Goal: Task Accomplishment & Management: Complete application form

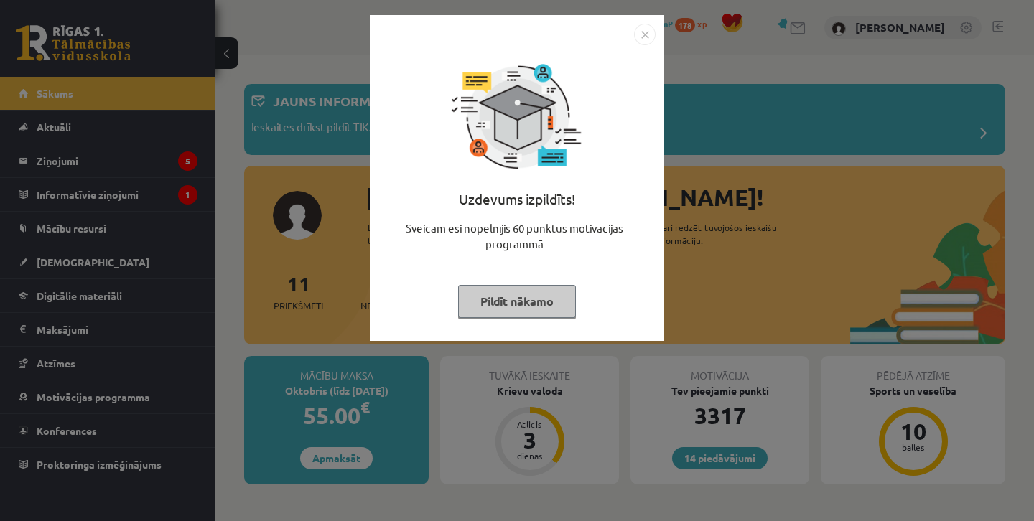
click at [626, 37] on div at bounding box center [516, 35] width 277 height 22
click at [643, 40] on img "Close" at bounding box center [645, 35] width 22 height 22
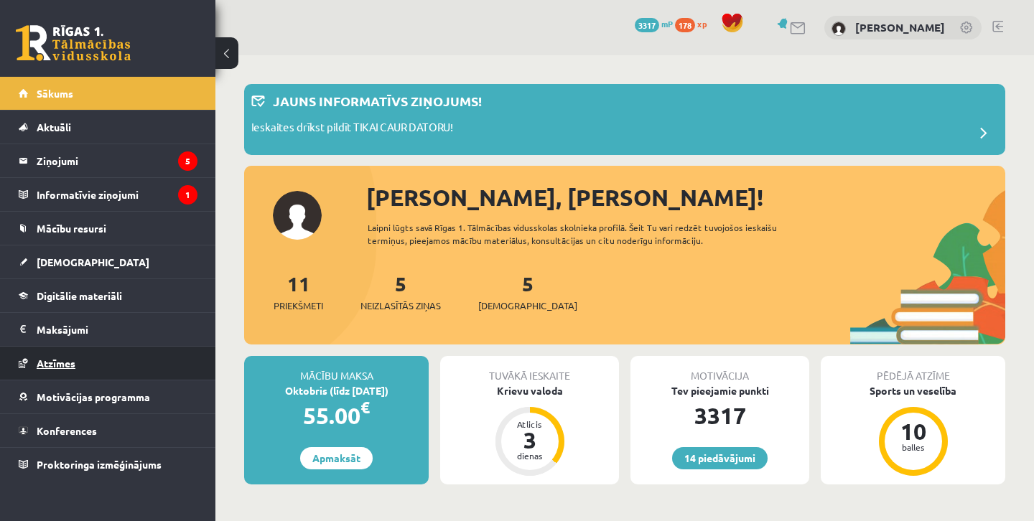
click at [95, 365] on link "Atzīmes" at bounding box center [108, 363] width 179 height 33
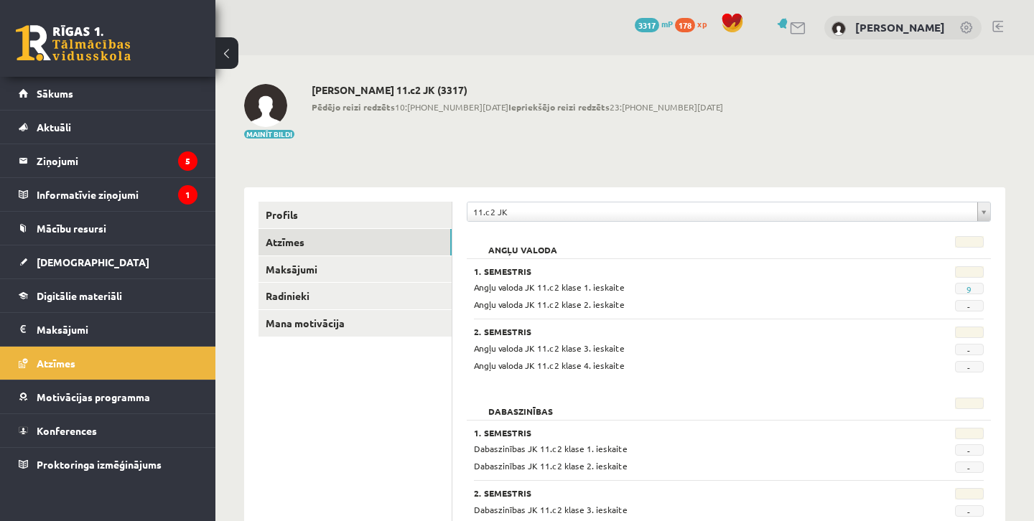
scroll to position [17, 0]
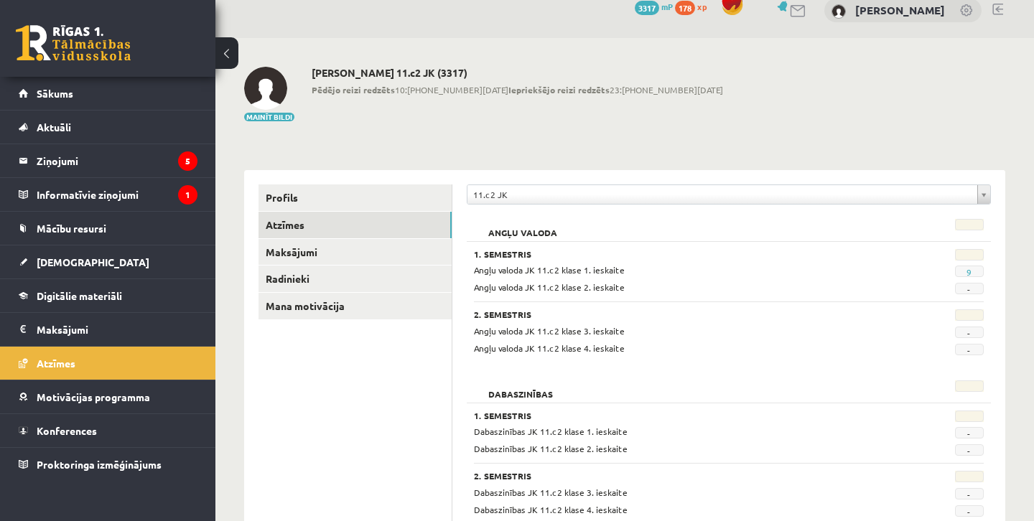
click at [974, 274] on span "9" at bounding box center [969, 271] width 29 height 11
click at [969, 272] on link "9" at bounding box center [968, 271] width 5 height 11
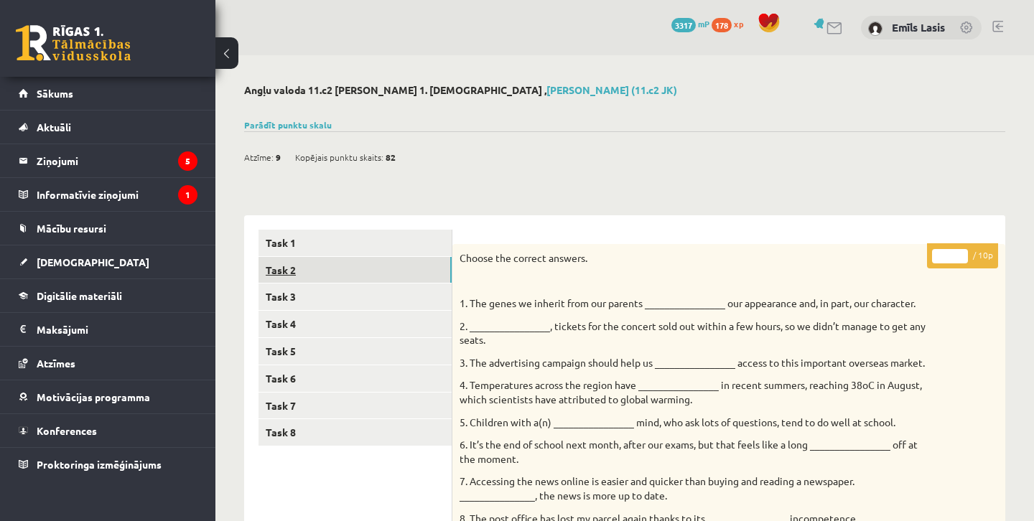
click at [397, 271] on link "Task 2" at bounding box center [354, 270] width 193 height 27
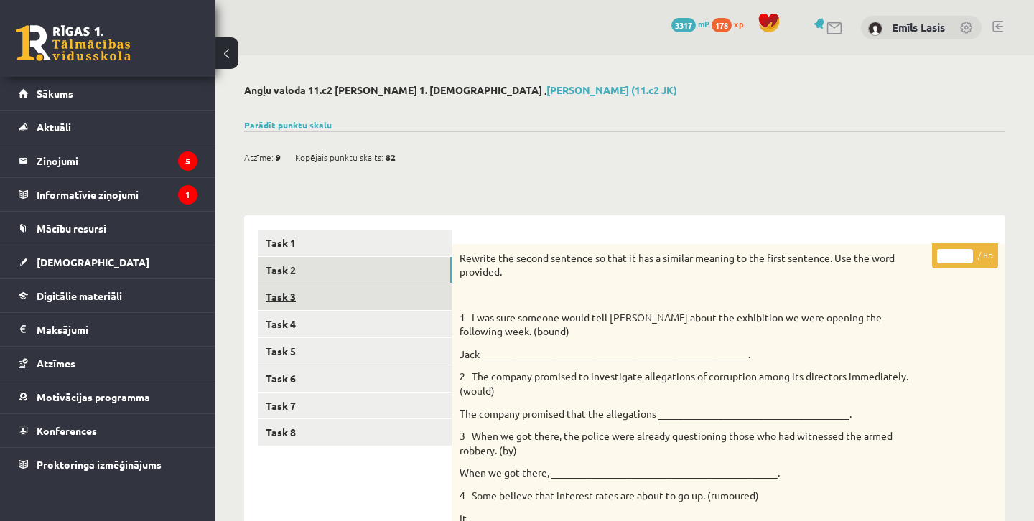
click at [352, 299] on link "Task 3" at bounding box center [354, 297] width 193 height 27
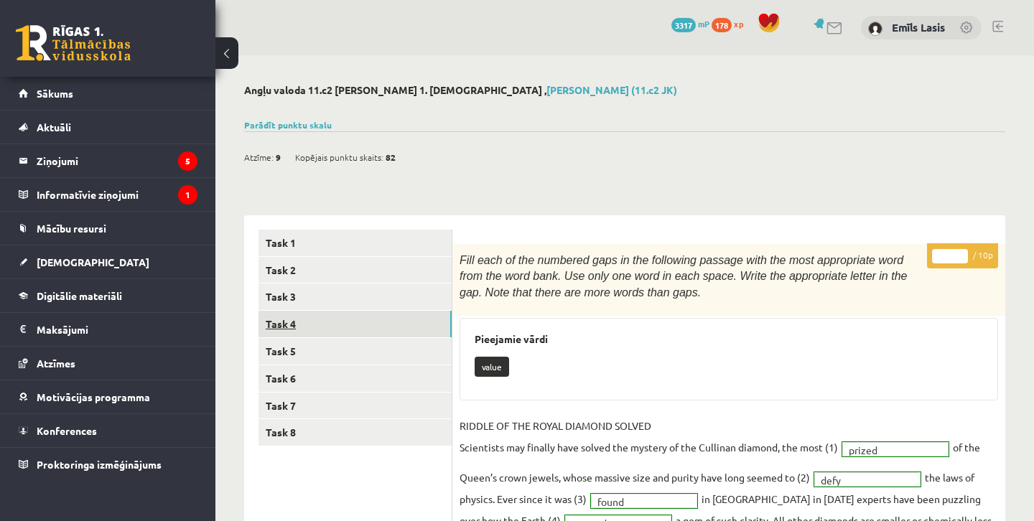
click at [410, 329] on link "Task 4" at bounding box center [354, 324] width 193 height 27
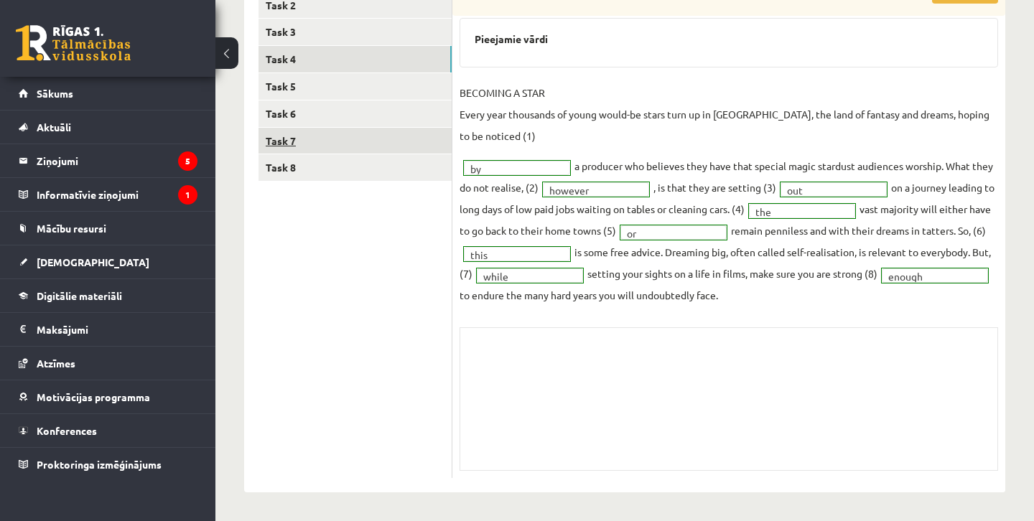
scroll to position [264, 0]
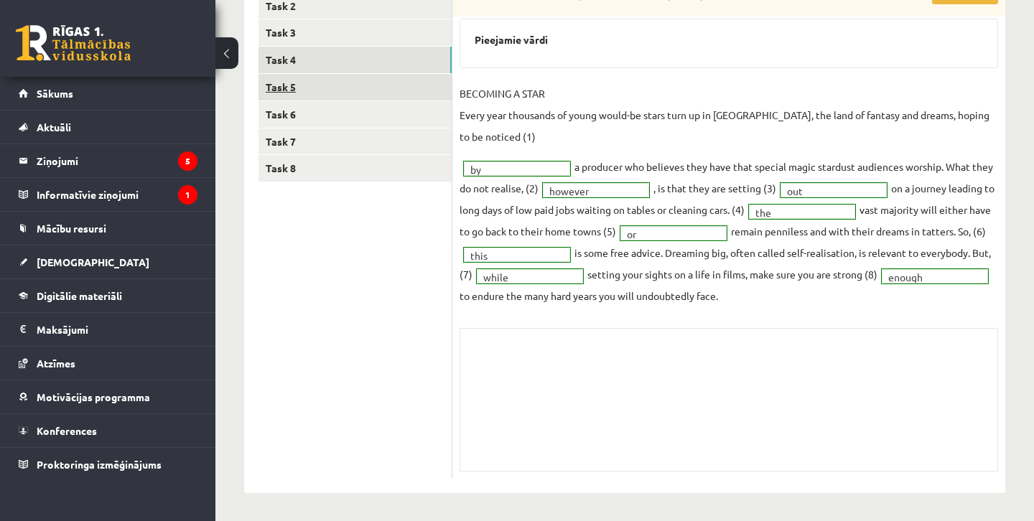
click at [386, 90] on link "Task 5" at bounding box center [354, 87] width 193 height 27
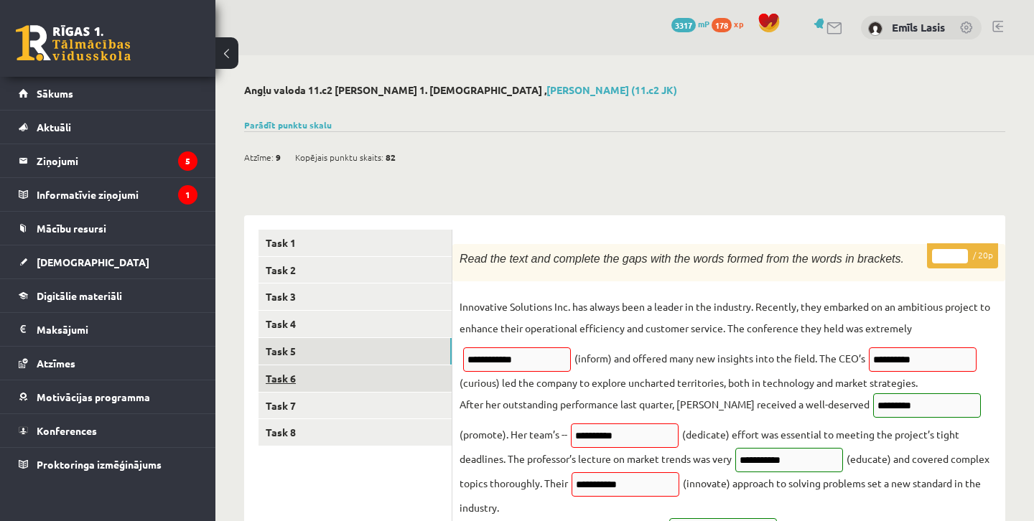
scroll to position [0, 0]
click at [383, 370] on link "Task 6" at bounding box center [354, 378] width 193 height 27
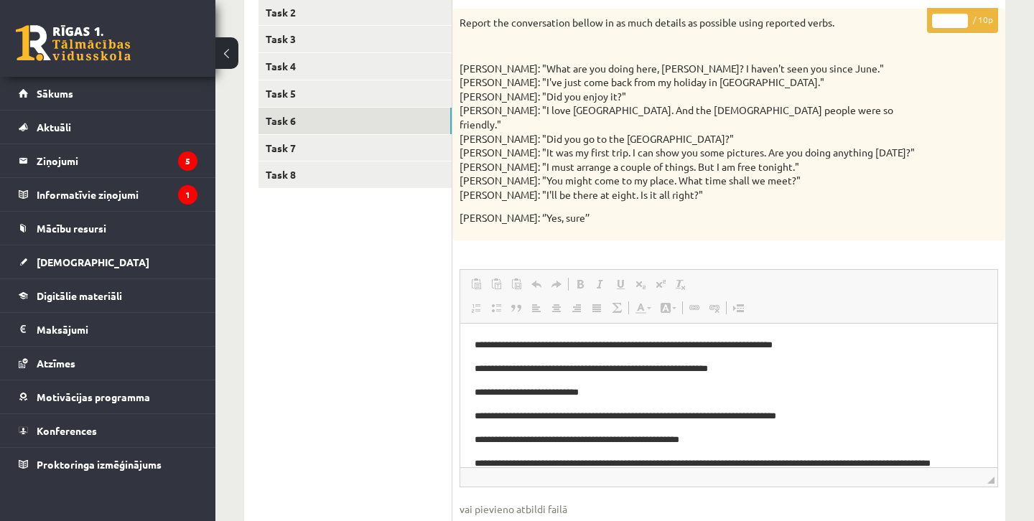
scroll to position [247, 0]
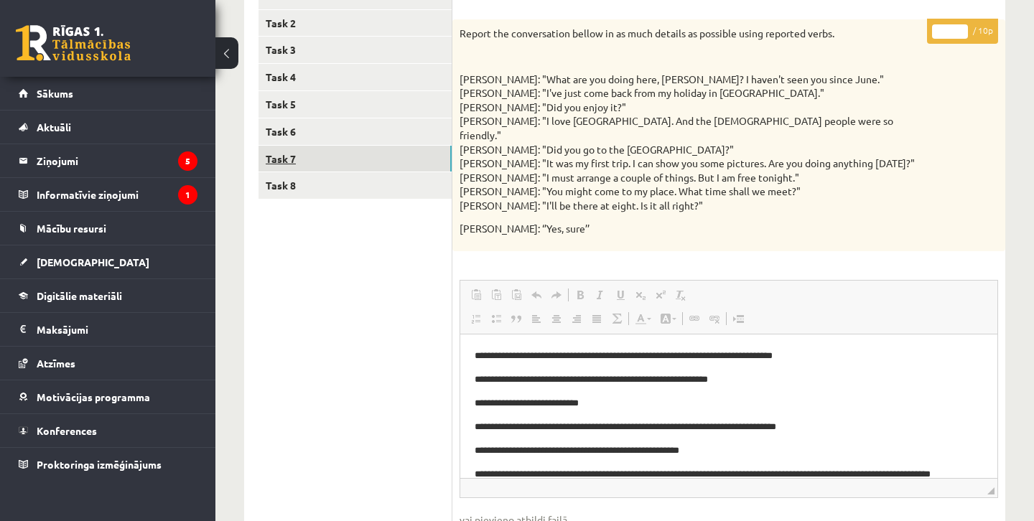
click at [363, 157] on link "Task 7" at bounding box center [354, 159] width 193 height 27
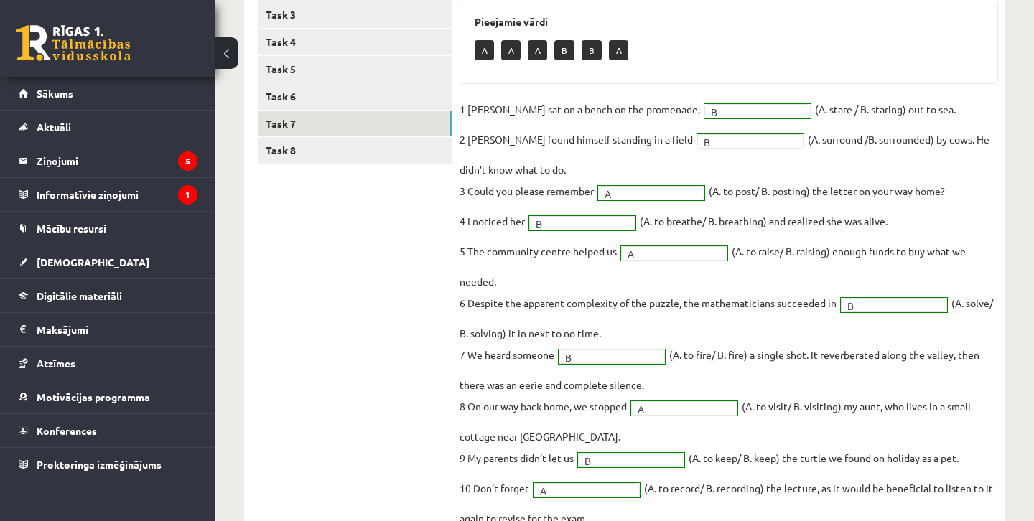
scroll to position [278, 0]
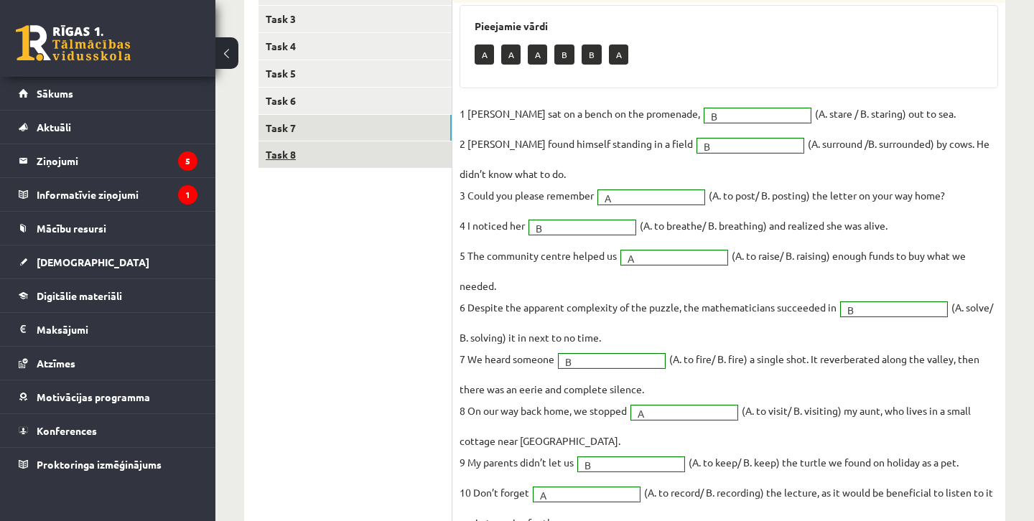
click at [355, 157] on link "Task 8" at bounding box center [354, 154] width 193 height 27
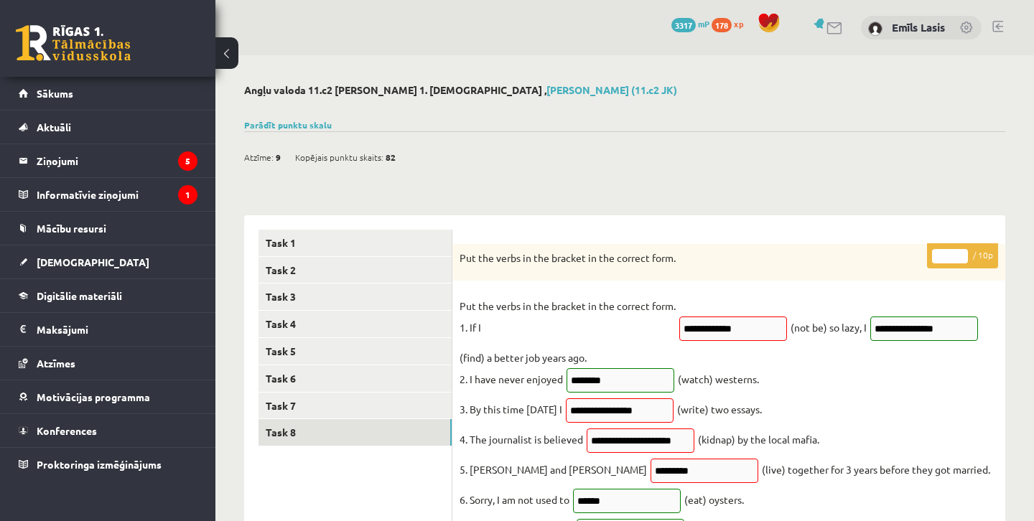
scroll to position [0, 0]
click at [294, 121] on link "Parādīt punktu skalu" at bounding box center [288, 124] width 88 height 11
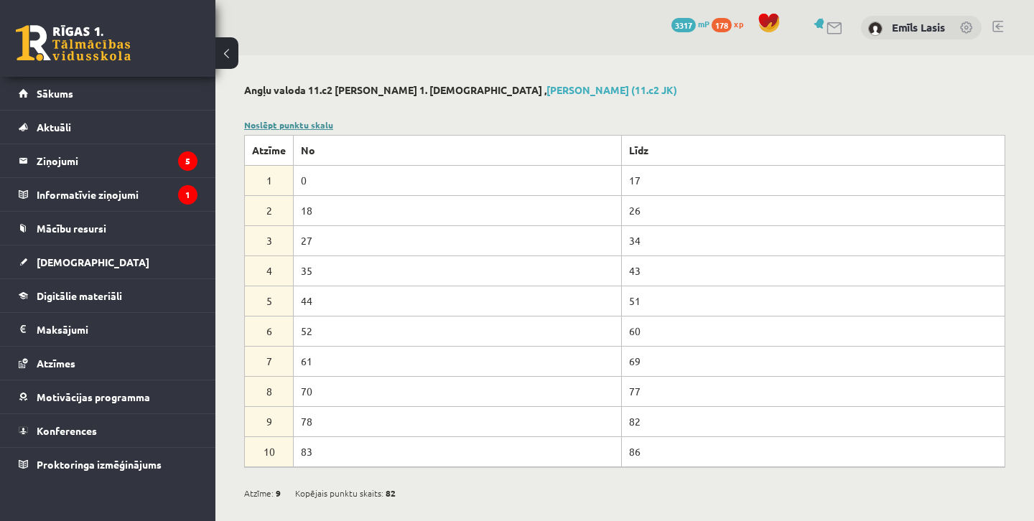
click at [294, 121] on link "Noslēpt punktu skalu" at bounding box center [288, 124] width 89 height 11
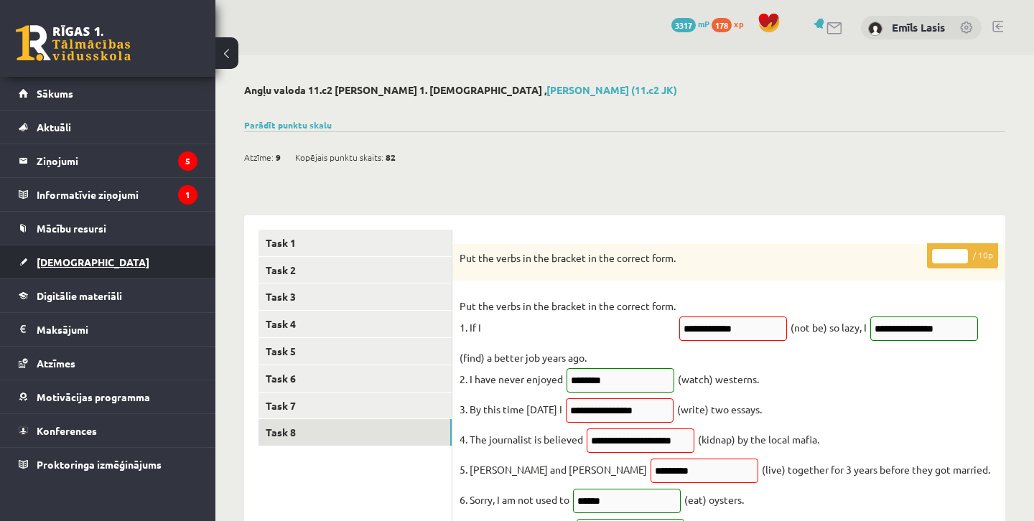
click at [156, 254] on link "[DEMOGRAPHIC_DATA]" at bounding box center [108, 262] width 179 height 33
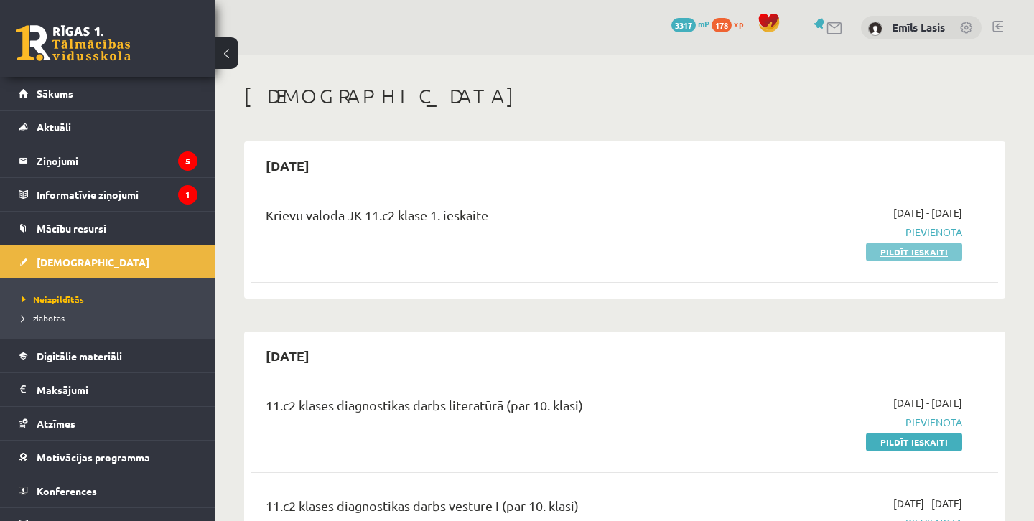
click at [906, 253] on link "Pildīt ieskaiti" at bounding box center [914, 252] width 96 height 19
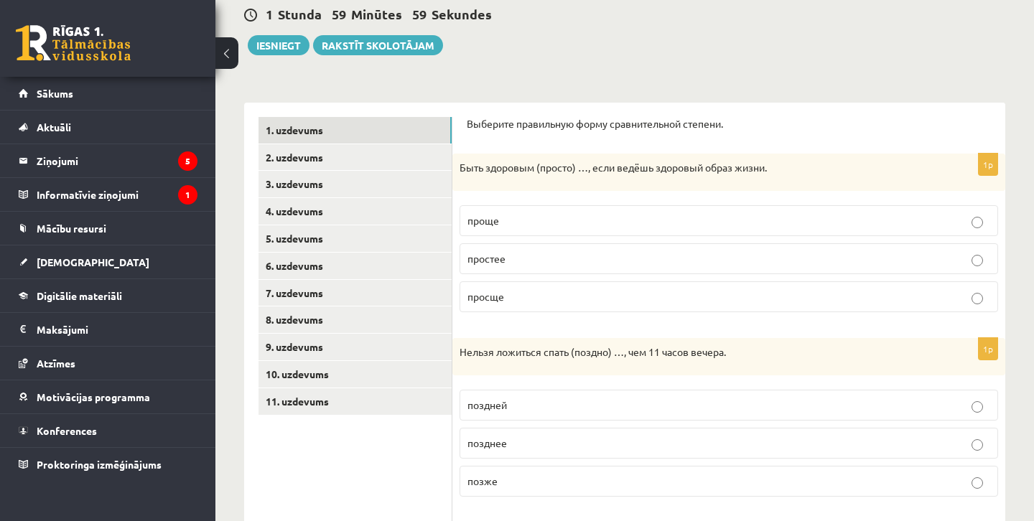
scroll to position [144, 0]
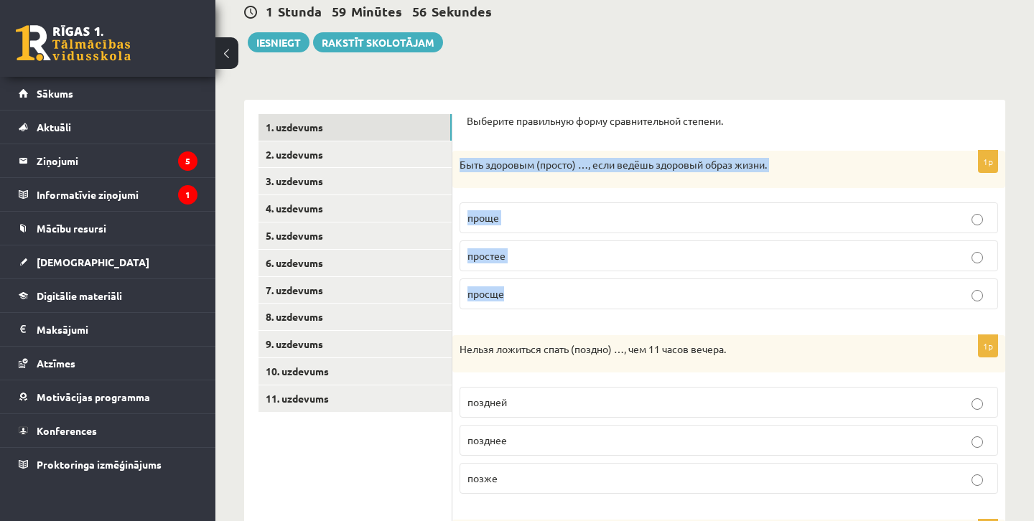
drag, startPoint x: 459, startPoint y: 162, endPoint x: 694, endPoint y: 313, distance: 279.4
click at [694, 313] on div "1p Быть здоровым (просто) …, если ведёшь здоровый образ жизни. проще простее пр…" at bounding box center [728, 236] width 553 height 170
copy div "Быть здоровым (просто) …, если ведёшь здоровый образ жизни. проще простее просще"
click at [509, 212] on p "проще" at bounding box center [728, 217] width 523 height 15
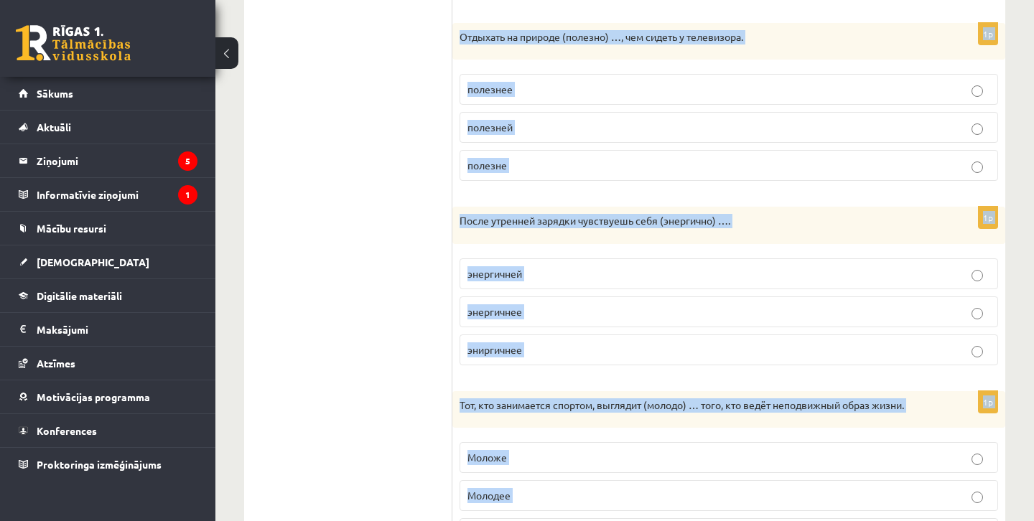
scroll to position [721, 0]
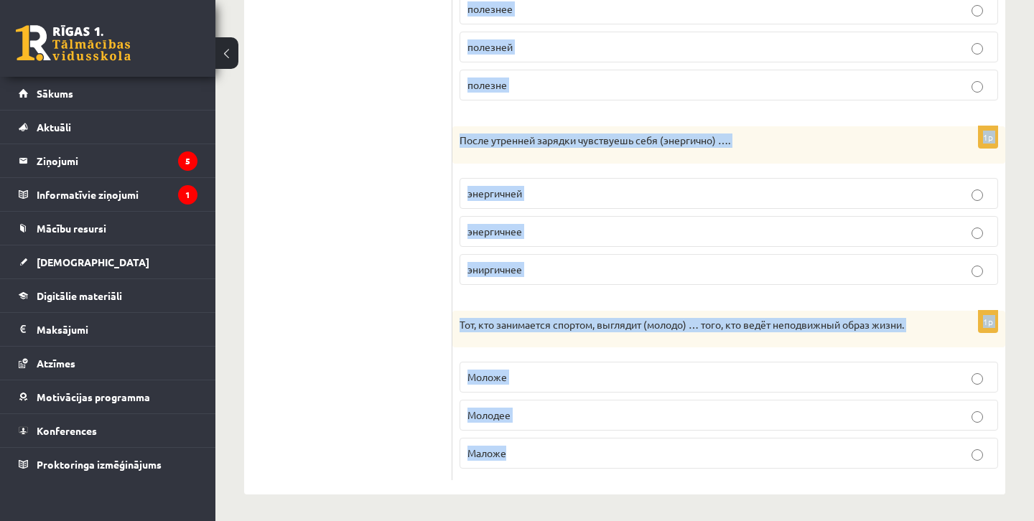
drag, startPoint x: 462, startPoint y: 95, endPoint x: 739, endPoint y: 495, distance: 486.9
copy form "Нельзя ложиться спать (поздно) …, чем 11 часов вечера. поздней позднее позже 1p…"
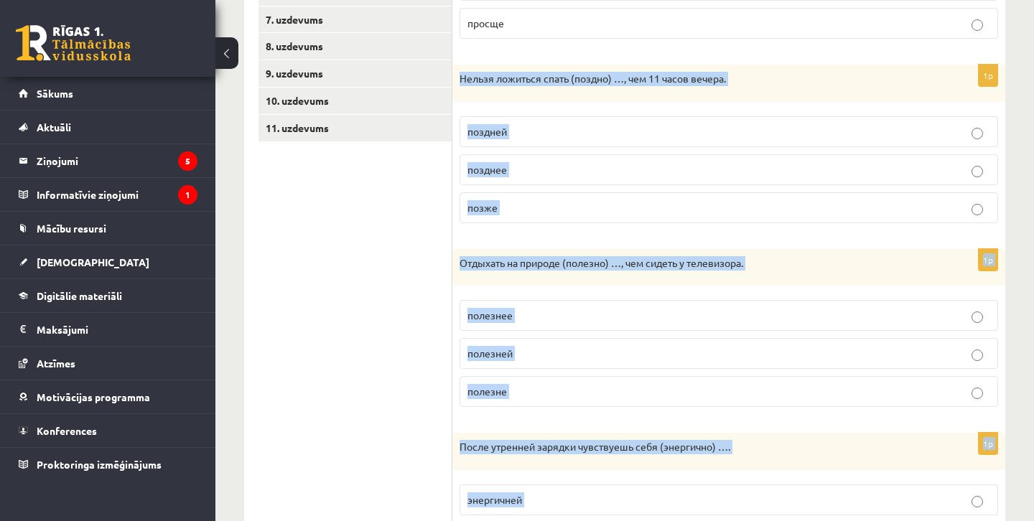
scroll to position [403, 0]
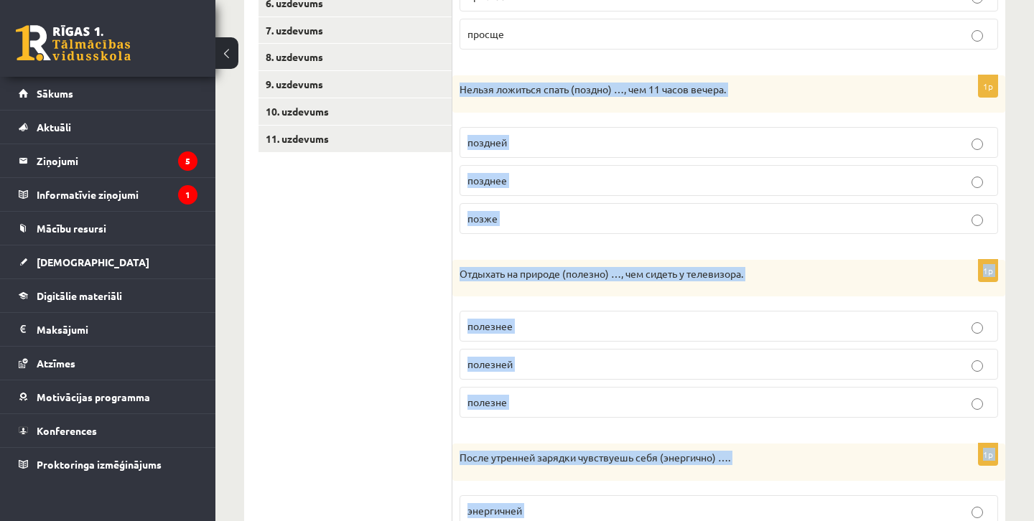
click at [525, 223] on p "позже" at bounding box center [728, 218] width 523 height 15
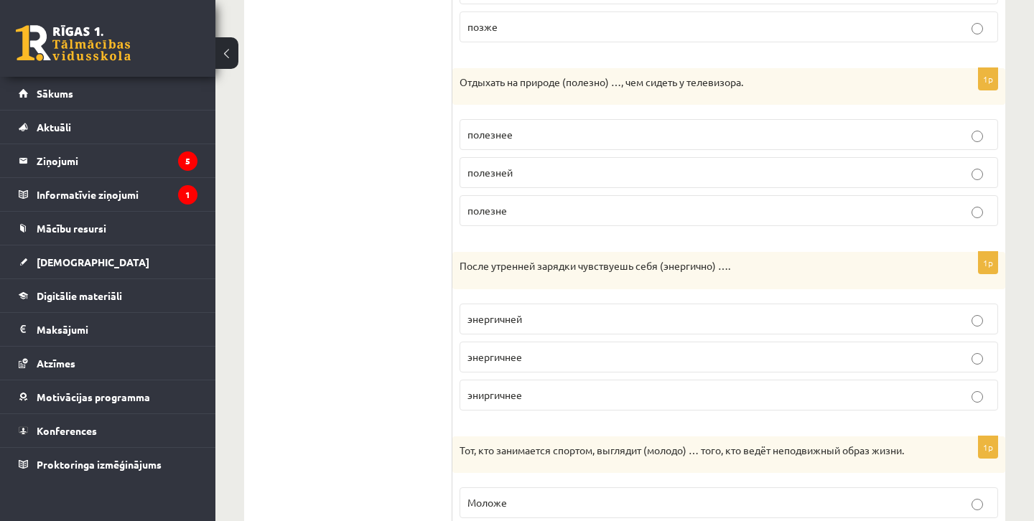
scroll to position [594, 0]
click at [523, 179] on p "полезней" at bounding box center [728, 174] width 523 height 15
click at [640, 129] on p "полезнее" at bounding box center [728, 136] width 523 height 15
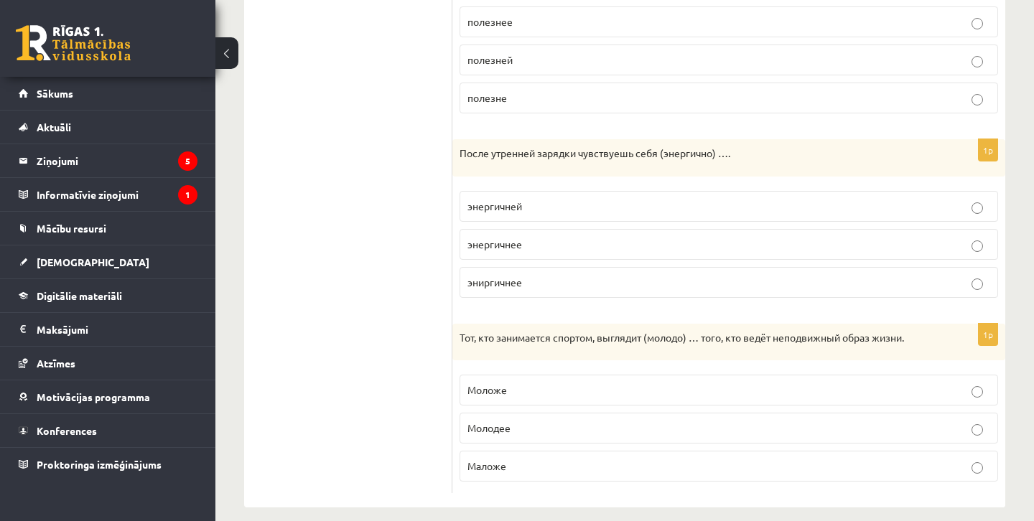
scroll to position [718, 0]
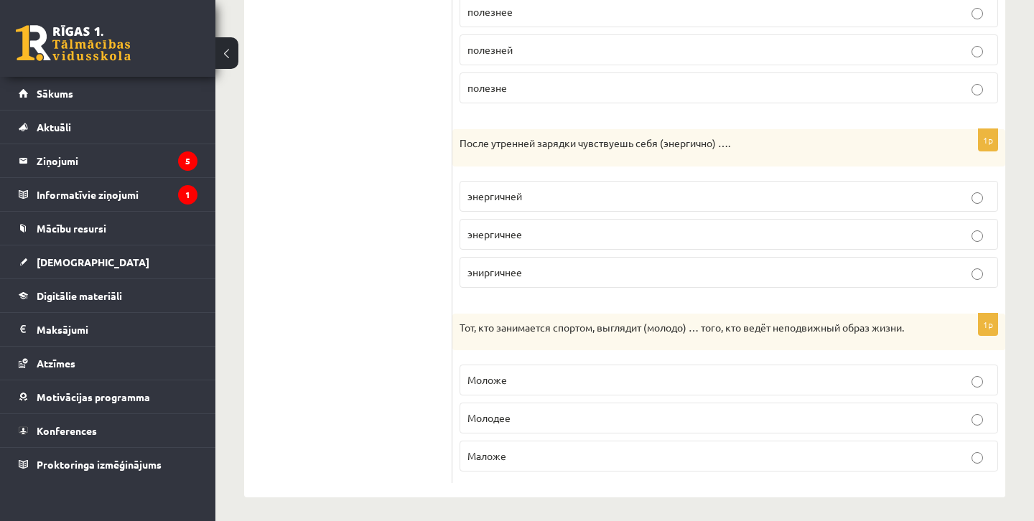
click at [550, 232] on p "энергичнее" at bounding box center [728, 234] width 523 height 15
click at [533, 373] on p "Моложе" at bounding box center [728, 380] width 523 height 15
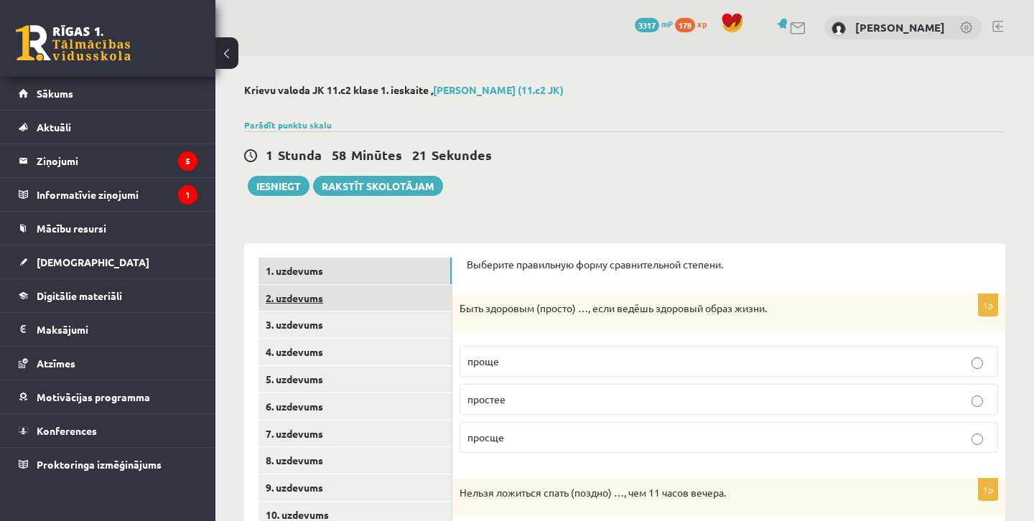
scroll to position [-1, 0]
click at [383, 292] on link "2. uzdevums" at bounding box center [354, 298] width 193 height 27
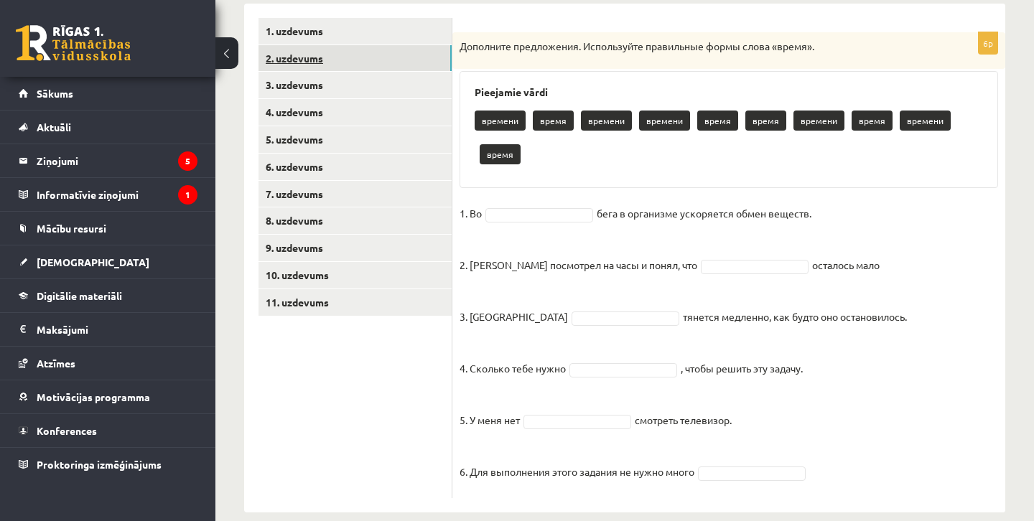
scroll to position [213, 0]
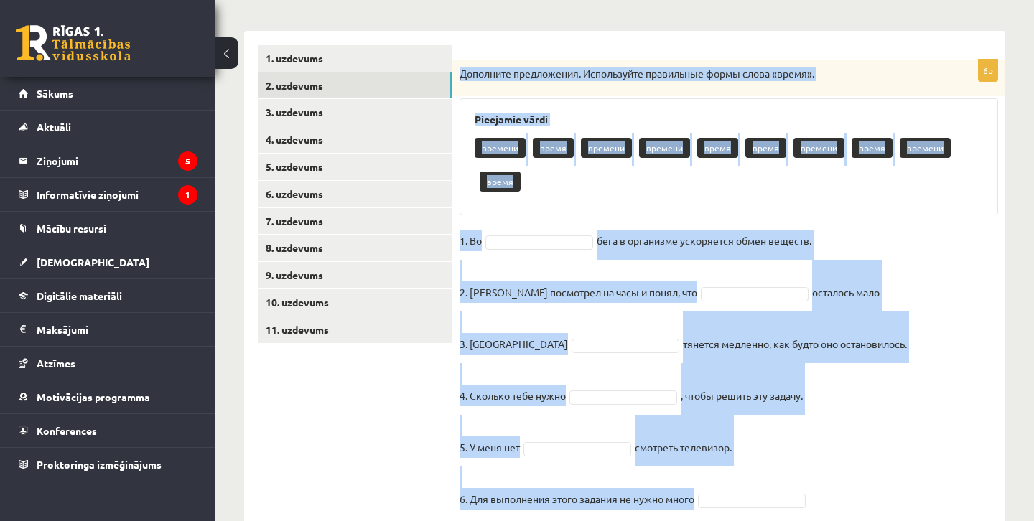
drag, startPoint x: 460, startPoint y: 72, endPoint x: 864, endPoint y: 514, distance: 599.1
click at [864, 514] on div "6p Дополните предложения. Используйте правильные формы слова «время». Pieejamie…" at bounding box center [728, 293] width 553 height 466
copy div "Дополните предложения. Используйте правильные формы слова «время». Pieejamie vā…"
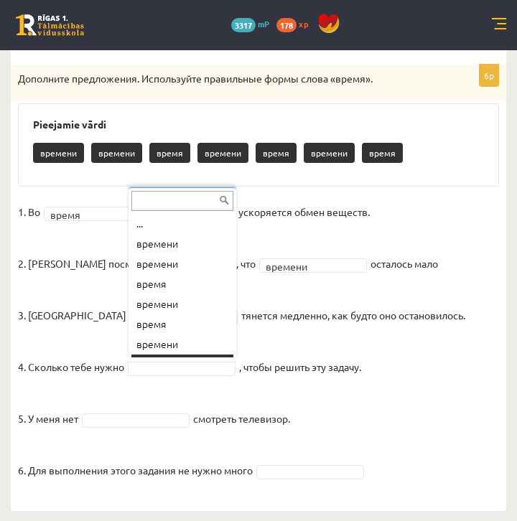
scroll to position [17, 0]
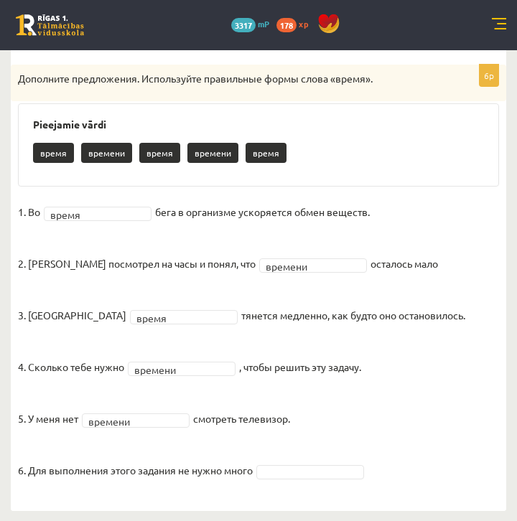
click at [340, 459] on fieldset "1. Во время ***** бега в организме ускоряется обмен веществ. 2. Андрис посмотре…" at bounding box center [258, 345] width 481 height 289
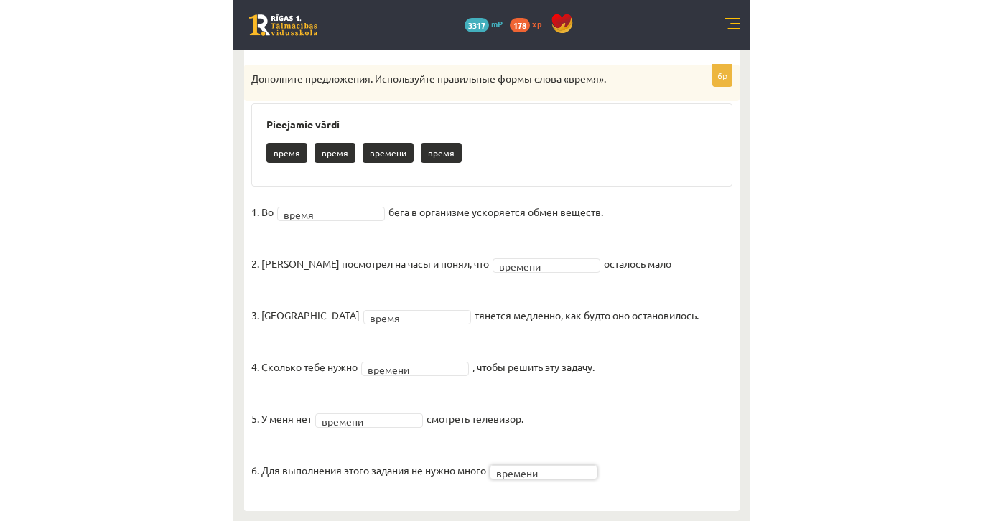
scroll to position [225, 0]
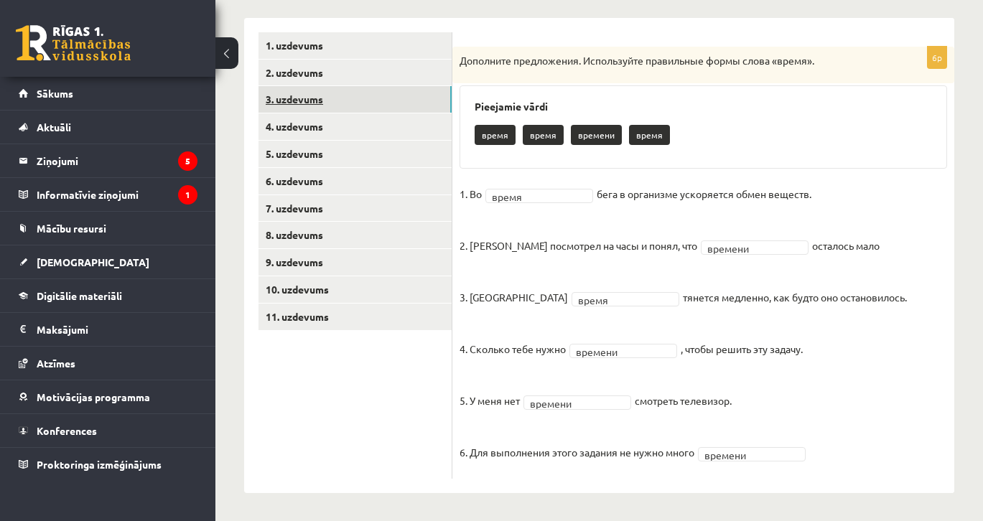
click at [361, 95] on link "3. uzdevums" at bounding box center [354, 99] width 193 height 27
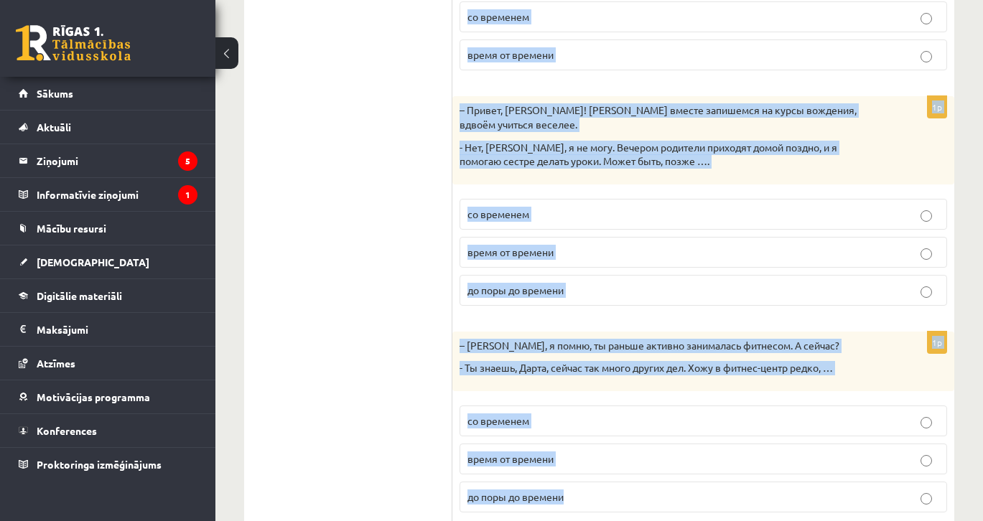
scroll to position [653, 0]
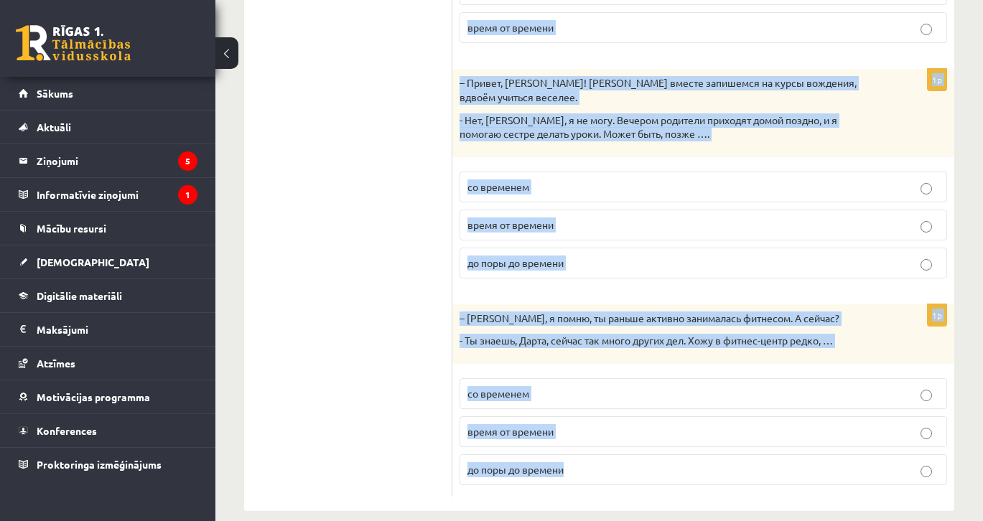
drag, startPoint x: 465, startPoint y: 51, endPoint x: 670, endPoint y: 488, distance: 482.7
click at [670, 488] on div "Дополните мини-диалоги. Выберите верный фразеологизм. 1p - Антон, пора идти спа…" at bounding box center [703, 50] width 502 height 921
copy form "Дополните мини-диалоги. Выберите верный фразеологизм. 1p - Антон, пора идти спа…"
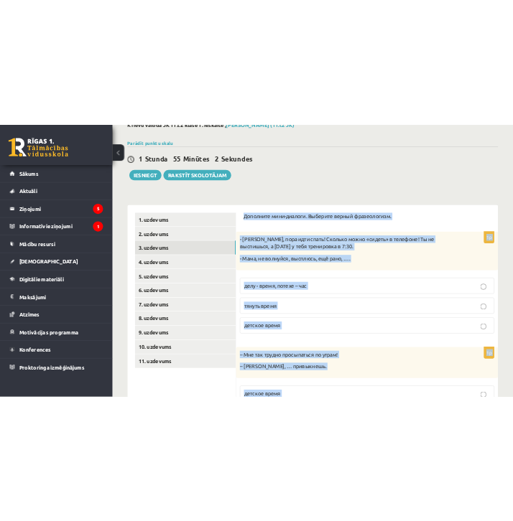
scroll to position [172, 0]
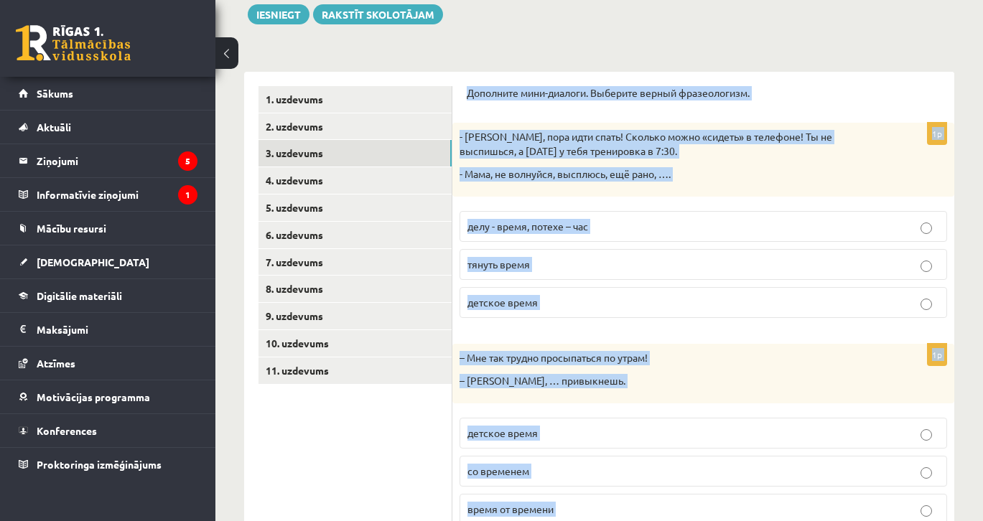
click at [622, 225] on p "делу - время, потехе – час" at bounding box center [703, 226] width 472 height 15
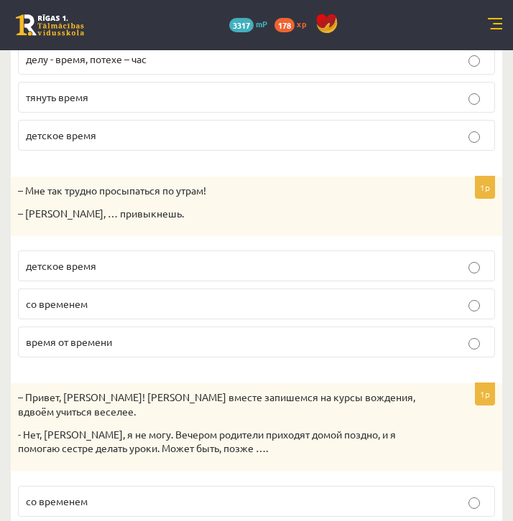
scroll to position [363, 0]
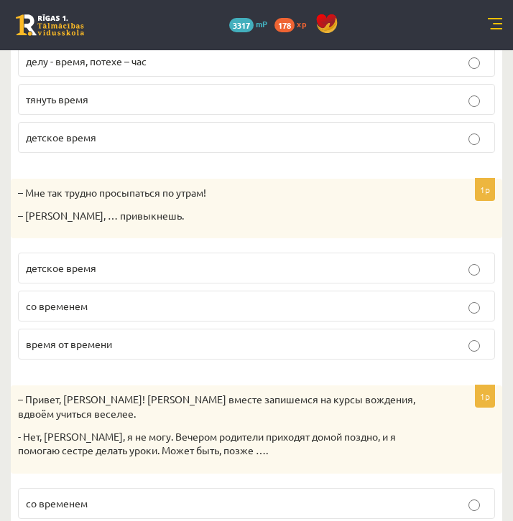
click at [182, 305] on p "со временем" at bounding box center [256, 306] width 461 height 15
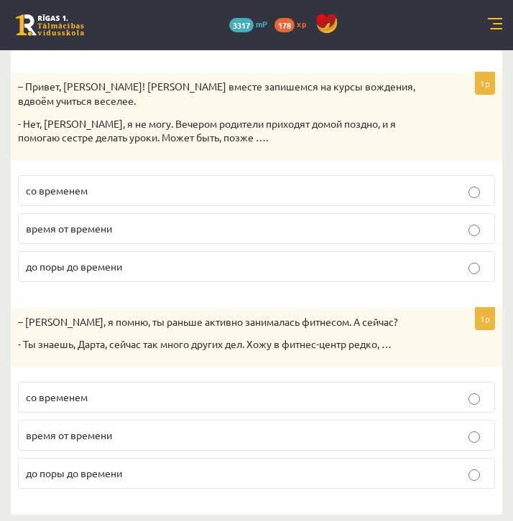
scroll to position [676, 0]
click at [116, 261] on span "до поры до времени" at bounding box center [74, 267] width 96 height 13
click at [142, 429] on p "время от времени" at bounding box center [256, 436] width 461 height 15
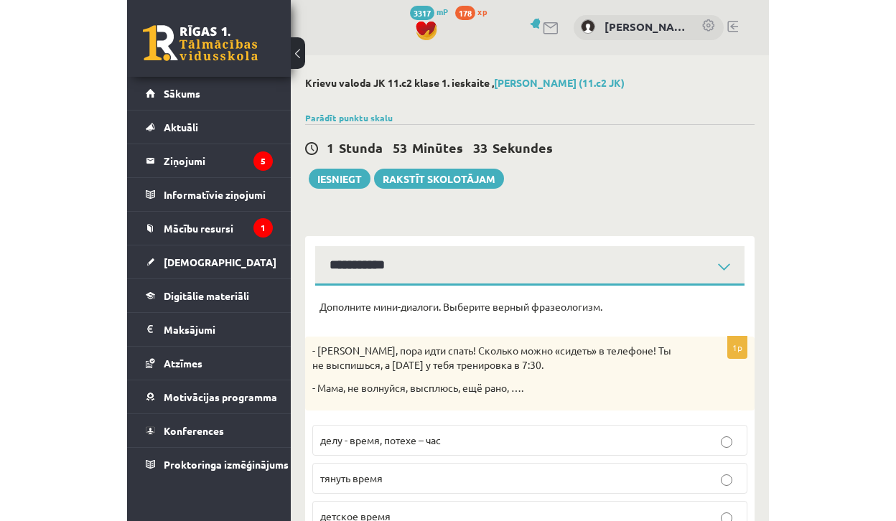
scroll to position [0, 0]
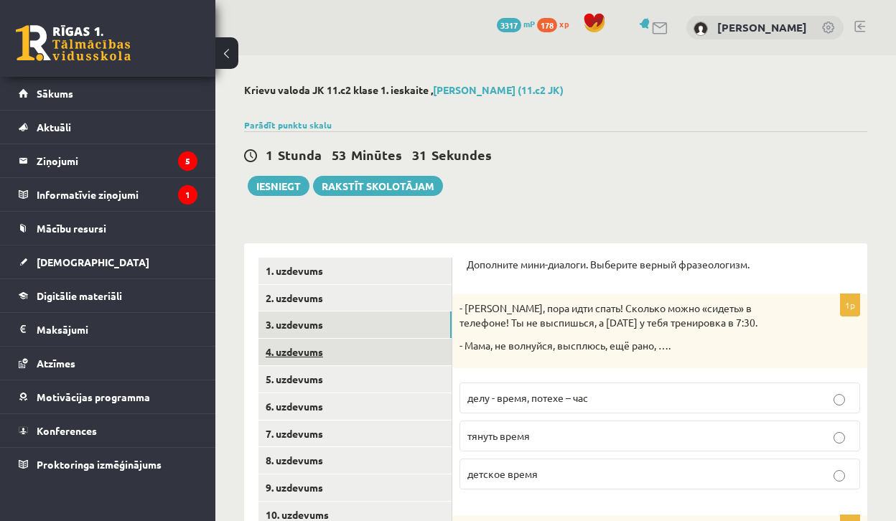
click at [386, 342] on link "4. uzdevums" at bounding box center [354, 352] width 193 height 27
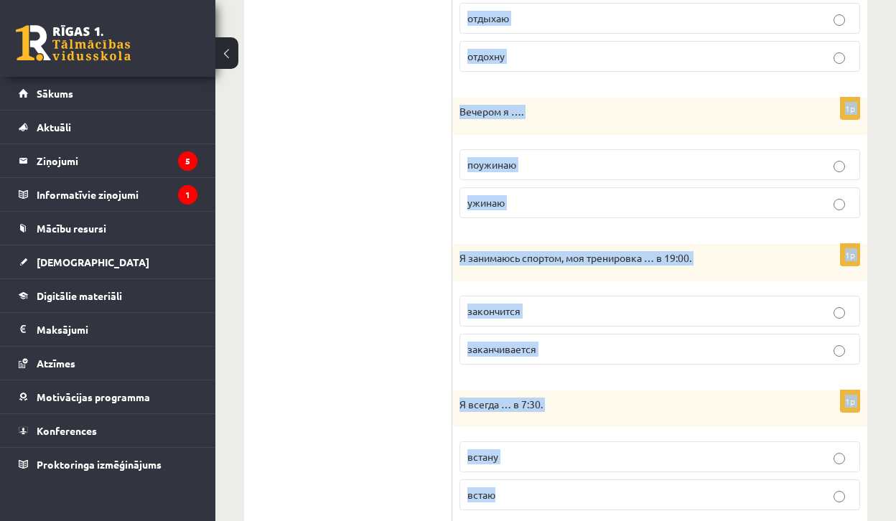
scroll to position [968, 0]
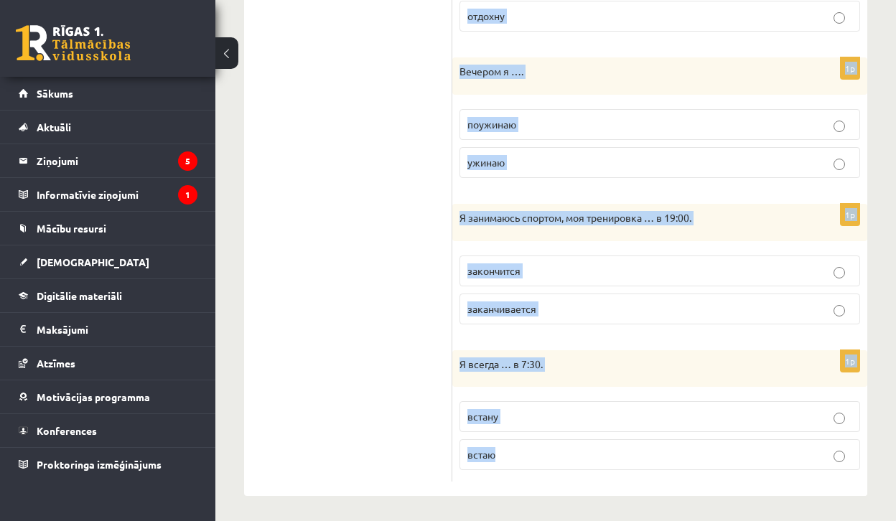
drag, startPoint x: 457, startPoint y: 94, endPoint x: 729, endPoint y: 490, distance: 481.1
copy form "В 23:00 я …. сплю посплю 1p Утром я … дома. завтракаю позавтракаю 1p Я всегда ……"
drag, startPoint x: 466, startPoint y: 220, endPoint x: 814, endPoint y: 520, distance: 459.7
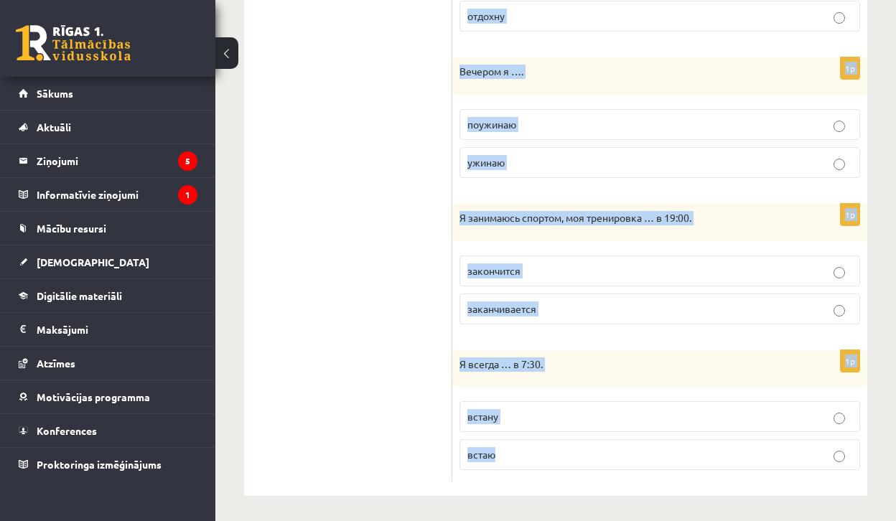
copy form "Выберите правильную форму глагола (НСВ / СВ). 1p В 23:00 я …. сплю посплю 1p Ут…"
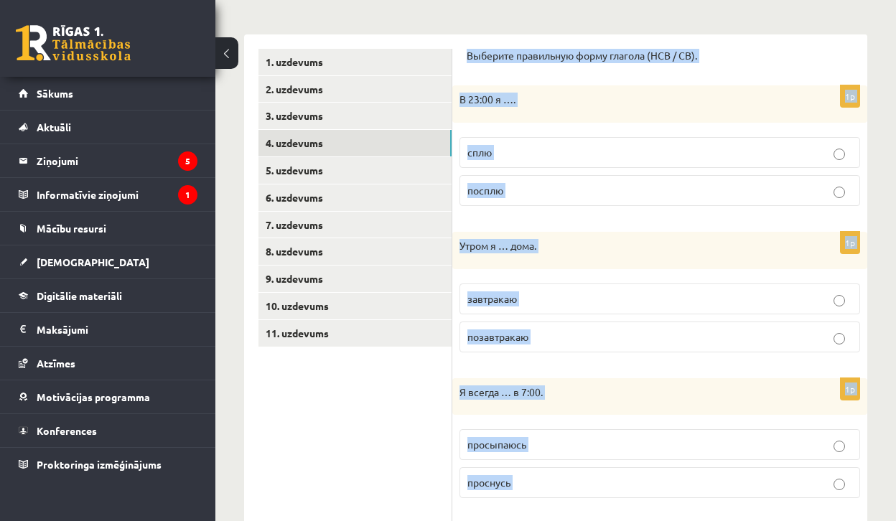
scroll to position [202, 0]
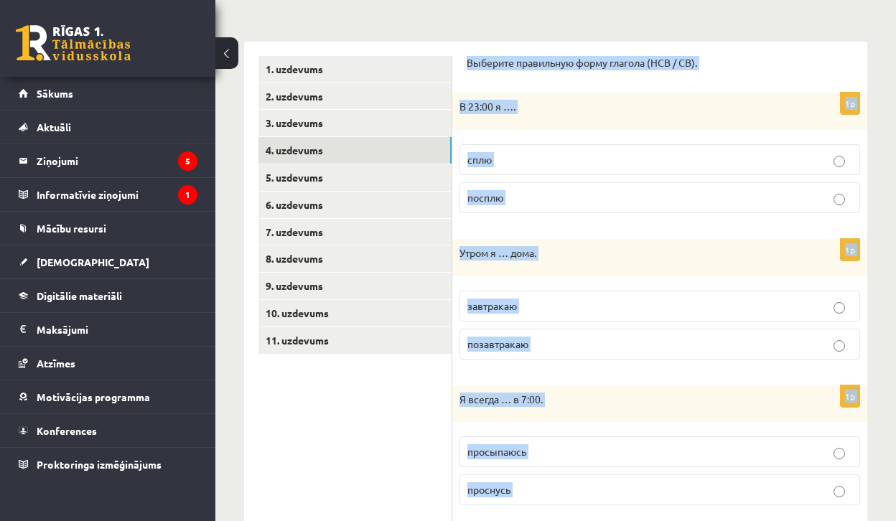
click at [576, 157] on p "сплю" at bounding box center [659, 159] width 385 height 15
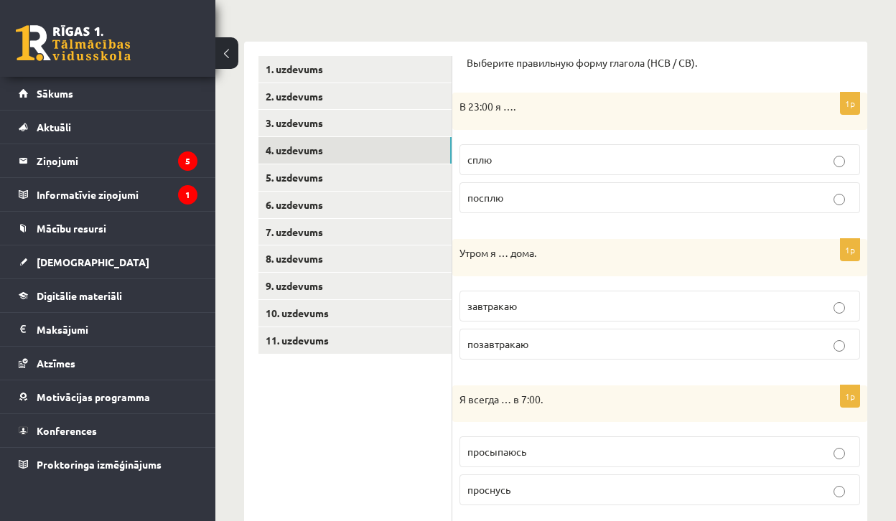
click at [601, 304] on p "завтракаю" at bounding box center [659, 306] width 385 height 15
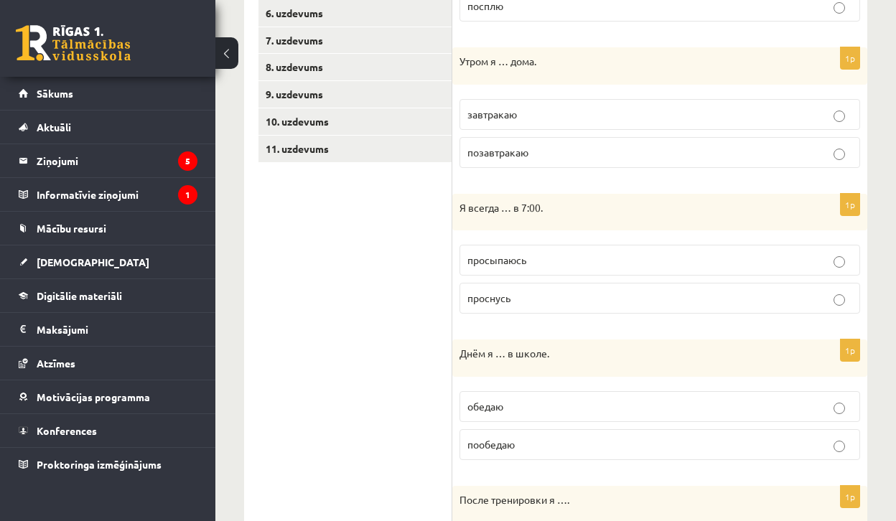
scroll to position [401, 0]
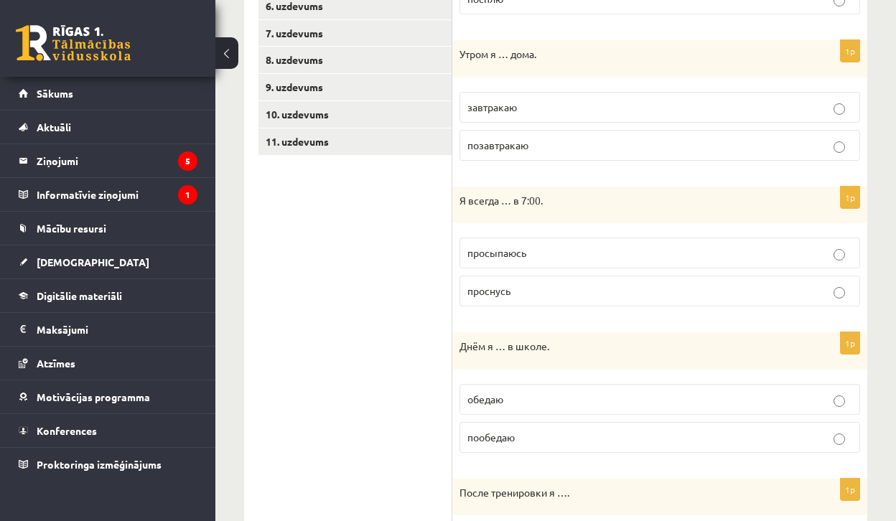
click at [644, 256] on p "просыпаюсь" at bounding box center [659, 253] width 385 height 15
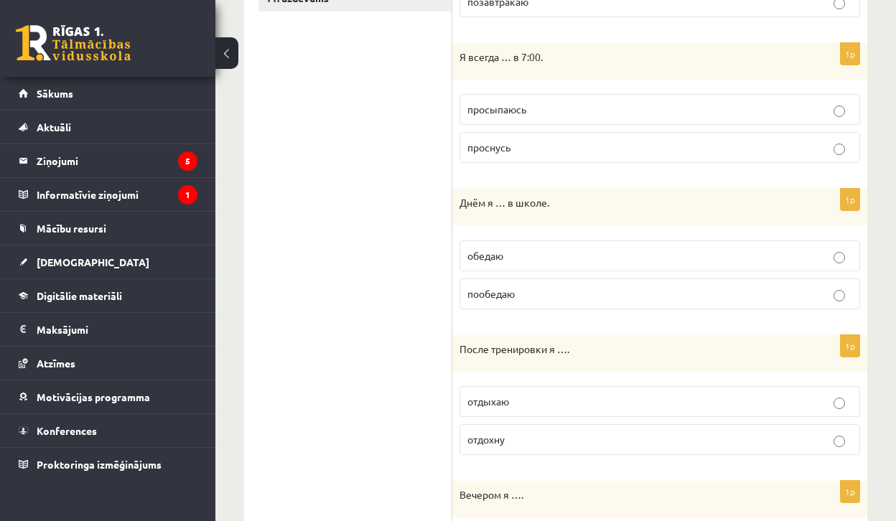
scroll to position [541, 0]
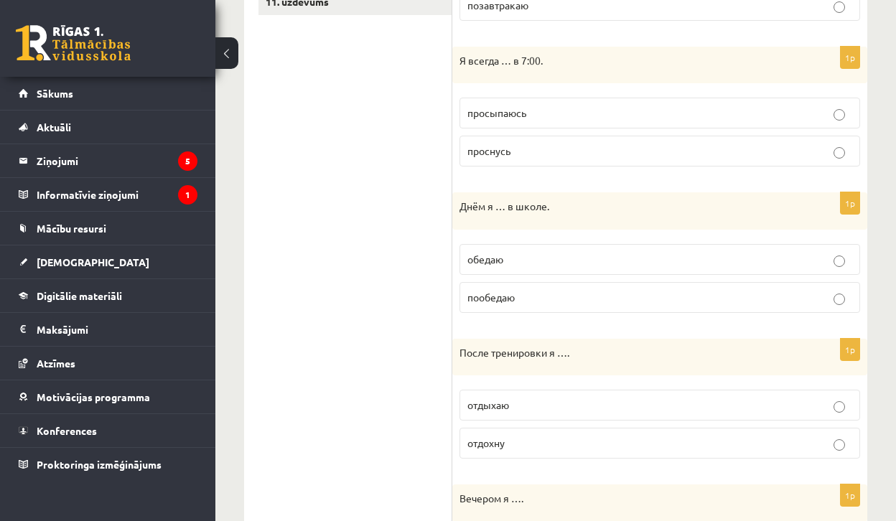
click at [599, 270] on label "обедаю" at bounding box center [659, 259] width 401 height 31
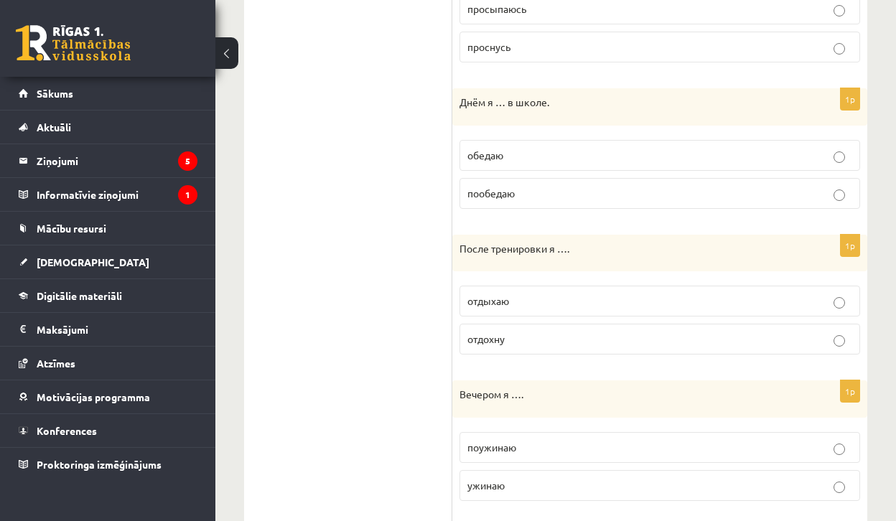
scroll to position [650, 0]
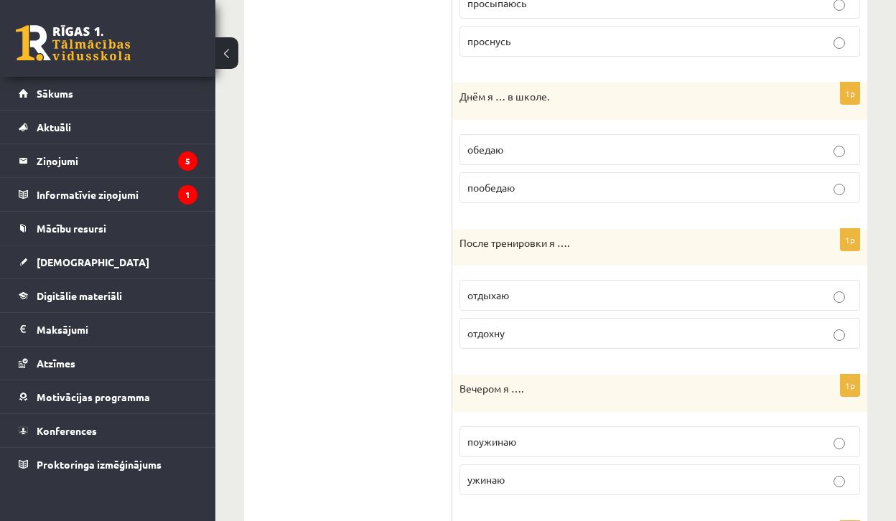
click at [536, 296] on p "отдыхаю" at bounding box center [659, 295] width 385 height 15
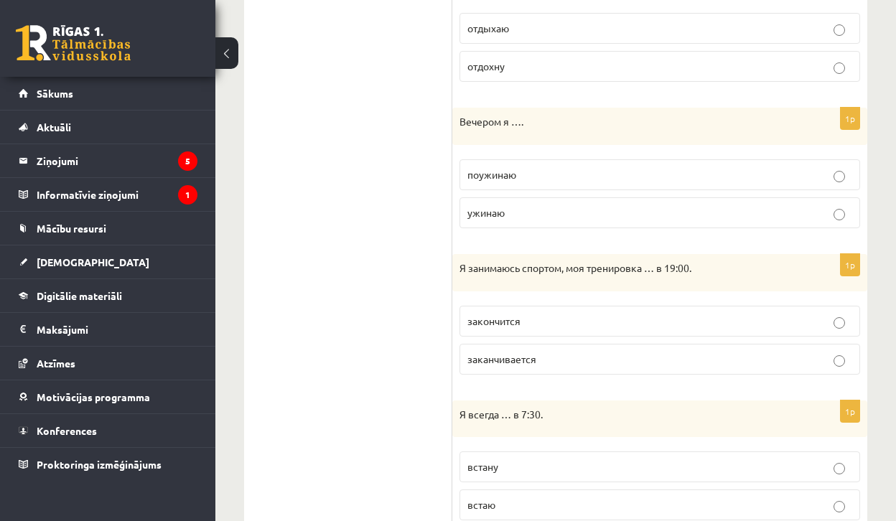
scroll to position [939, 0]
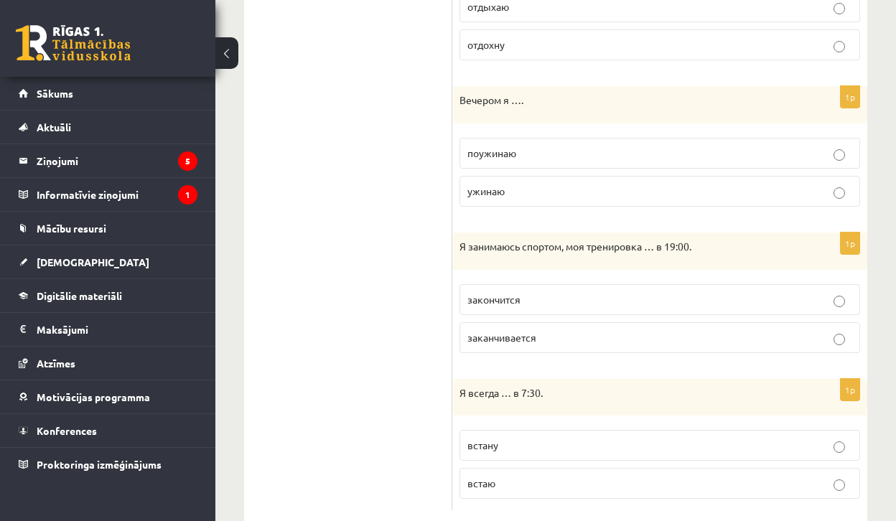
click at [552, 195] on p "ужинаю" at bounding box center [659, 191] width 385 height 15
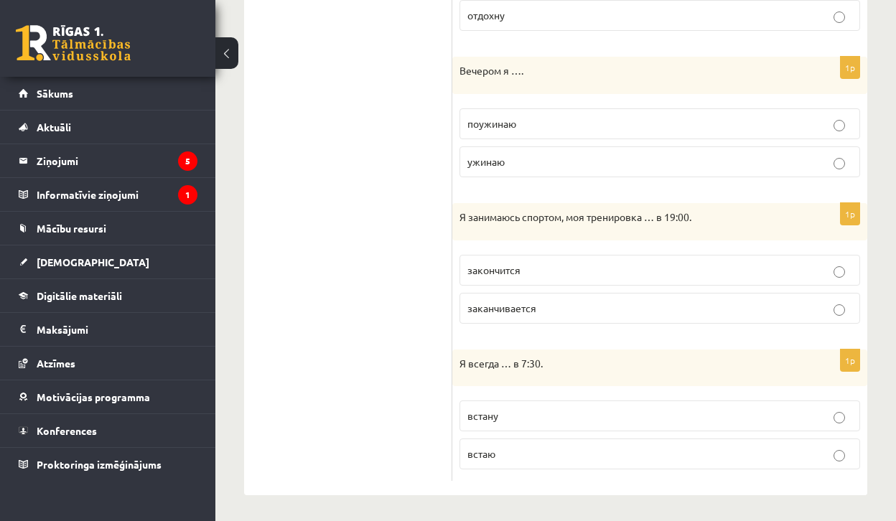
scroll to position [968, 0]
click at [564, 302] on p "заканчивается" at bounding box center [659, 309] width 385 height 15
click at [516, 451] on p "встаю" at bounding box center [659, 454] width 385 height 15
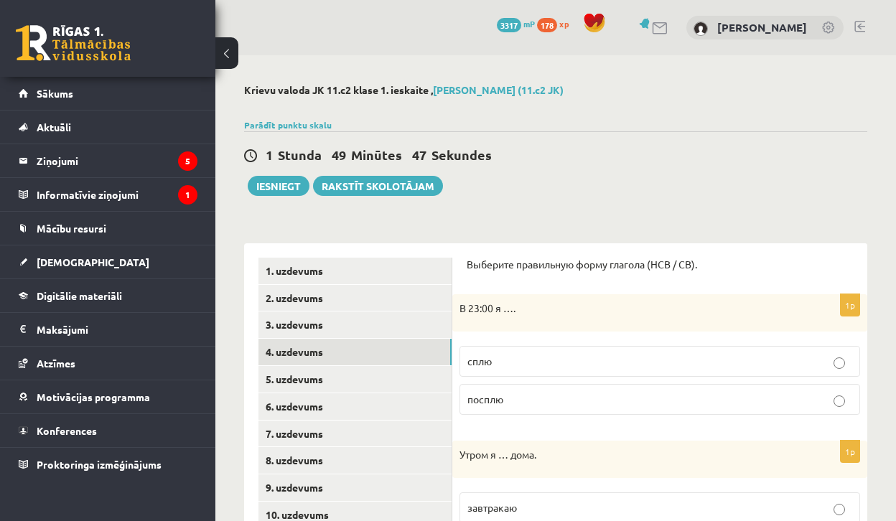
scroll to position [0, 0]
click at [375, 376] on link "5. uzdevums" at bounding box center [354, 379] width 193 height 27
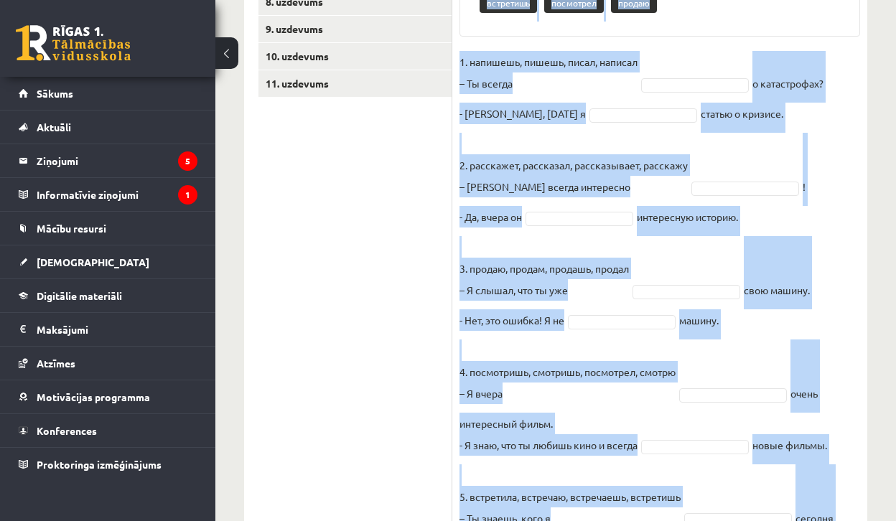
scroll to position [577, 0]
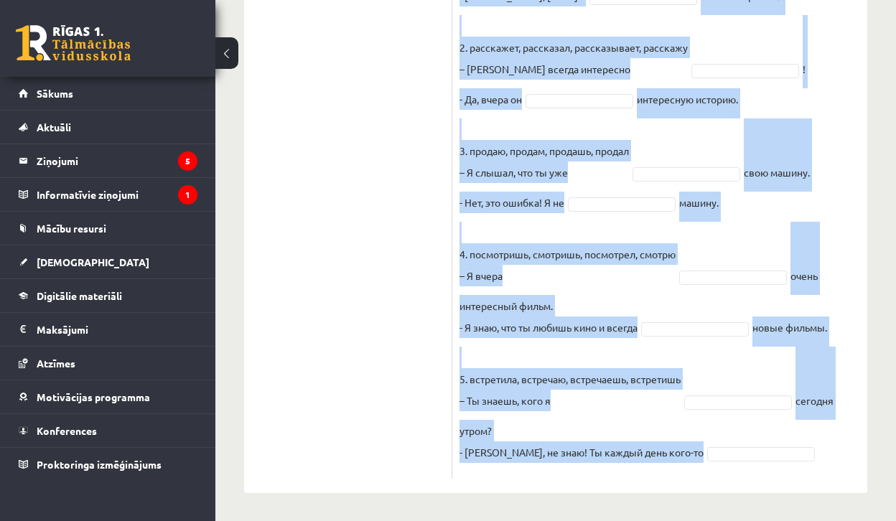
drag, startPoint x: 460, startPoint y: 103, endPoint x: 711, endPoint y: 457, distance: 433.7
click at [711, 457] on div "10p Выберите правильную форму глагола (НСВ / СВ). Pieejamie vārdi продал расска…" at bounding box center [659, 87] width 415 height 783
copy div "Выберите правильную форму глагола (НСВ / СВ). Pieejamie vārdi продал расскажу п…"
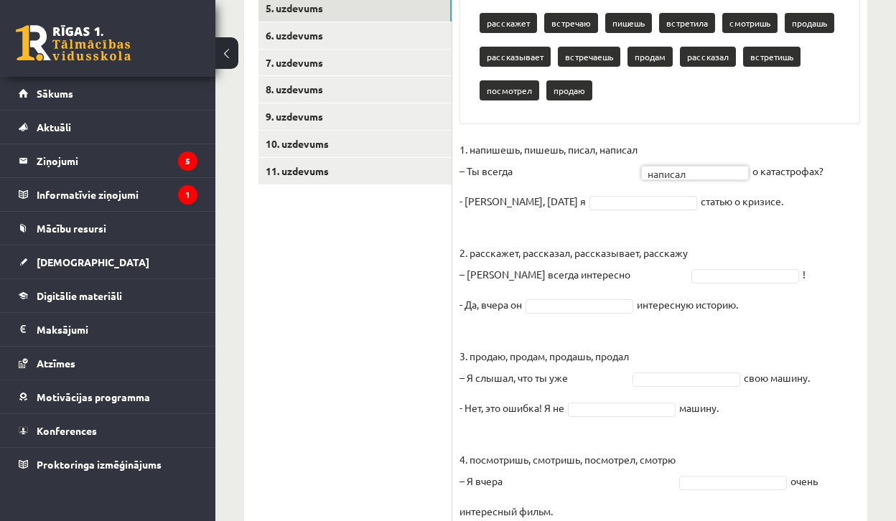
scroll to position [313, 0]
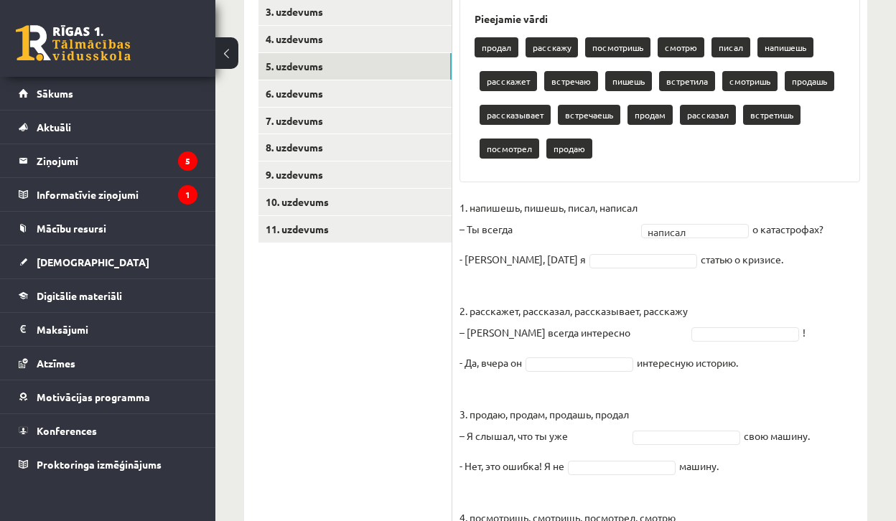
click at [699, 241] on fieldset "1. напишешь, пишешь, писал, написал – Ты всегда написал ******* о катастрофах? …" at bounding box center [659, 466] width 401 height 538
click at [700, 239] on fieldset "1. напишешь, пишешь, писал, написал – Ты всегда написал ******* о катастрофах? …" at bounding box center [659, 466] width 401 height 538
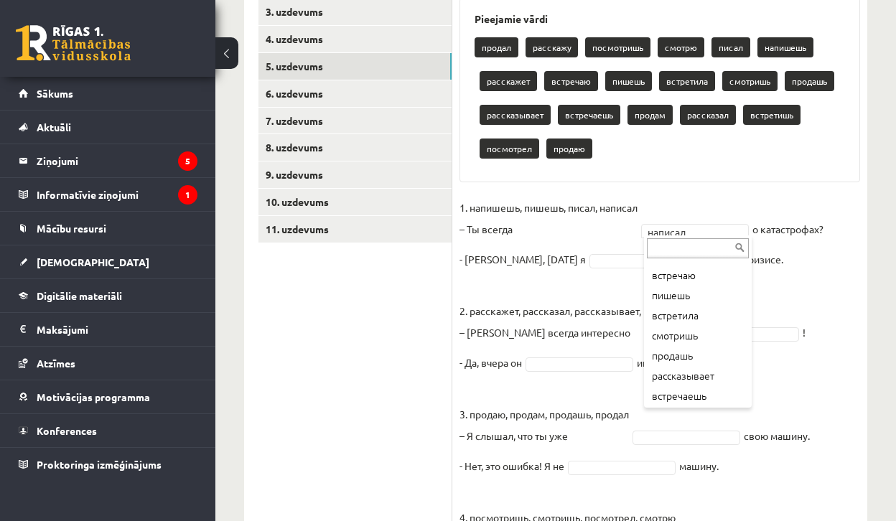
scroll to position [157, 0]
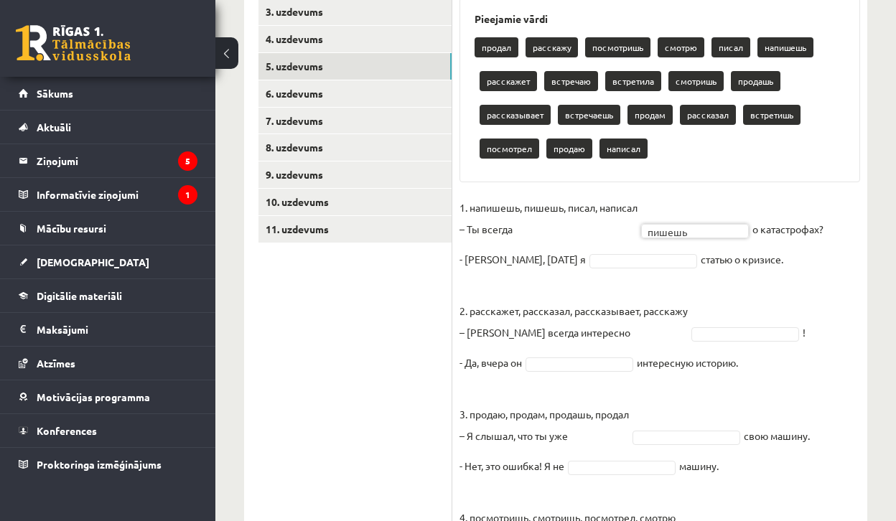
click at [605, 266] on fieldset "1. напишешь, пишешь, писал, написал – Ты всегда пишешь ****** о катастрофах? - …" at bounding box center [659, 466] width 401 height 538
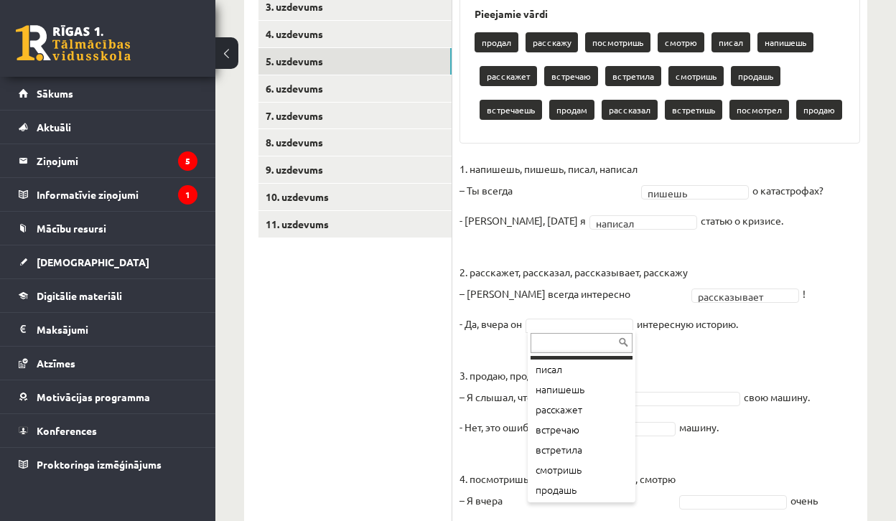
scroll to position [96, 0]
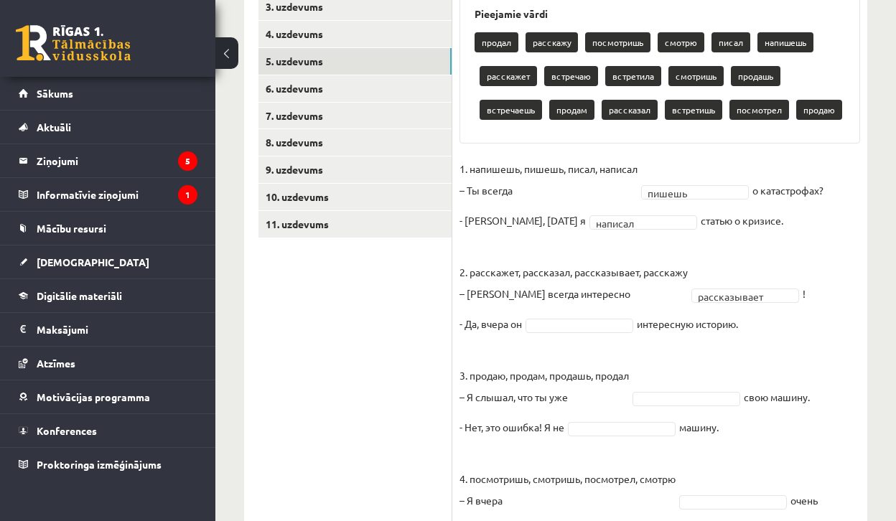
click at [577, 313] on fieldset "**********" at bounding box center [659, 427] width 401 height 538
click at [578, 337] on fieldset "**********" at bounding box center [659, 427] width 401 height 538
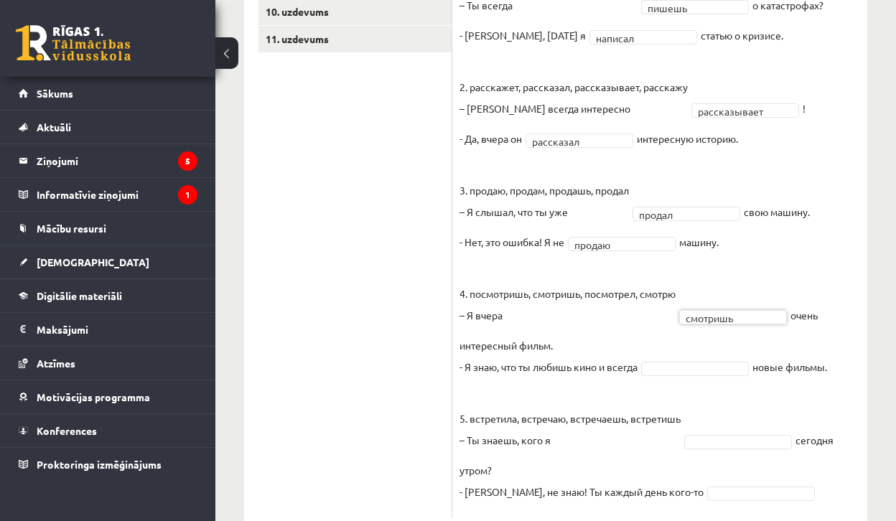
scroll to position [523, 0]
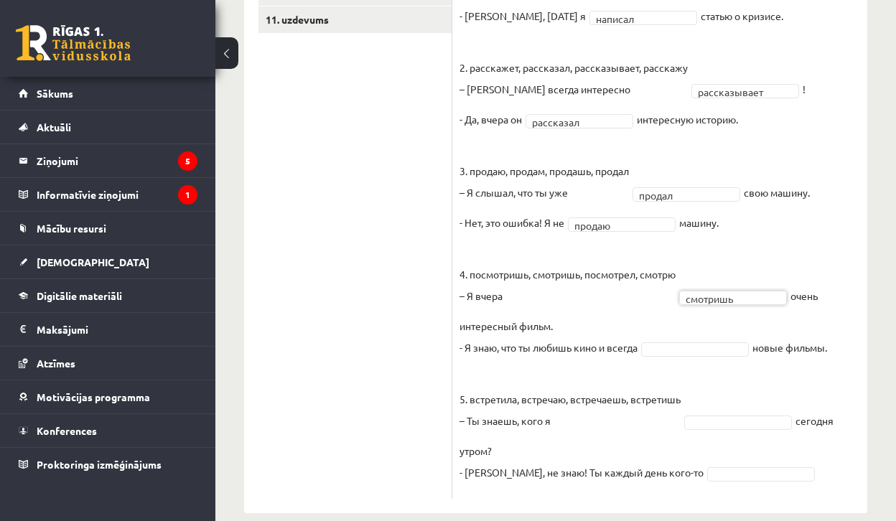
click at [724, 355] on fieldset "**********" at bounding box center [659, 222] width 401 height 538
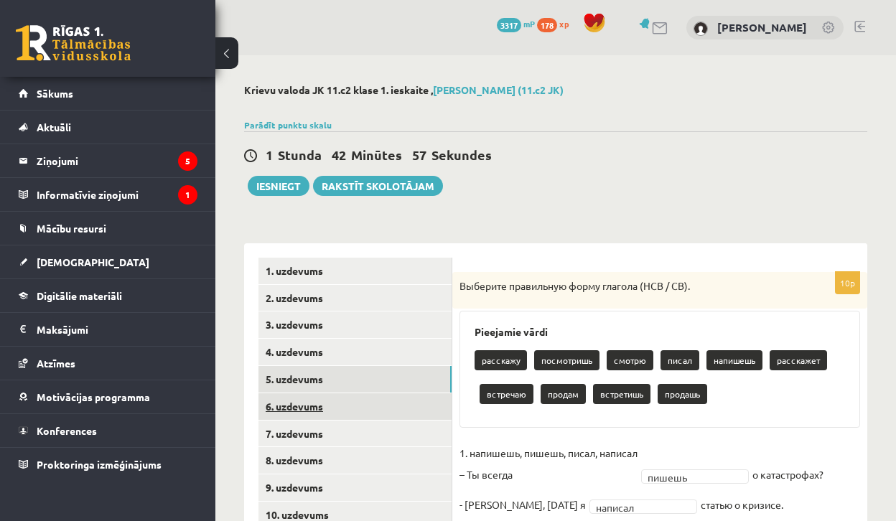
scroll to position [0, 0]
click at [375, 398] on link "6. uzdevums" at bounding box center [354, 406] width 193 height 27
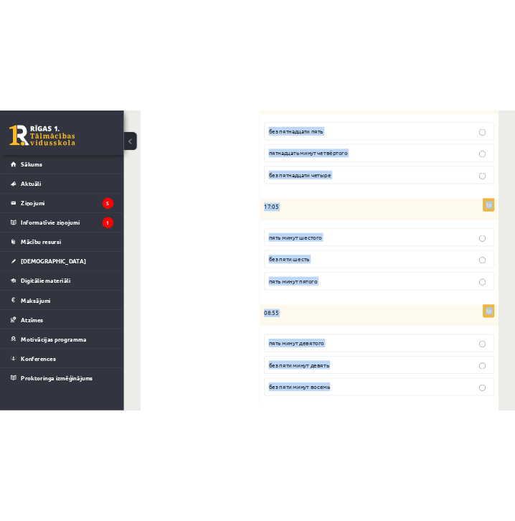
scroll to position [721, 0]
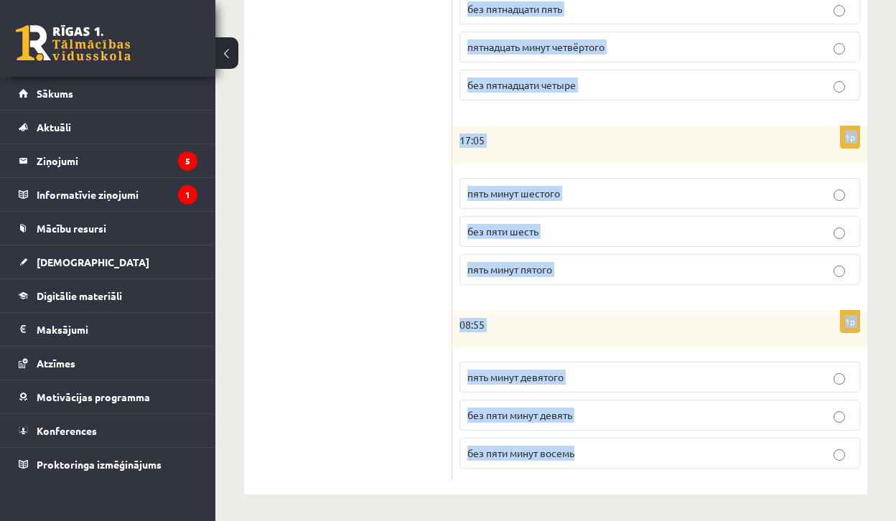
drag, startPoint x: 466, startPoint y: 120, endPoint x: 709, endPoint y: 455, distance: 413.9
click at [709, 455] on div "Сколько времени? Выберите правильный вариант. 1p 01:30 половина первого половин…" at bounding box center [659, 9] width 415 height 973
copy form "Сколько времени? Выберите правильный вариант. 1p 01:30 половина первого половин…"
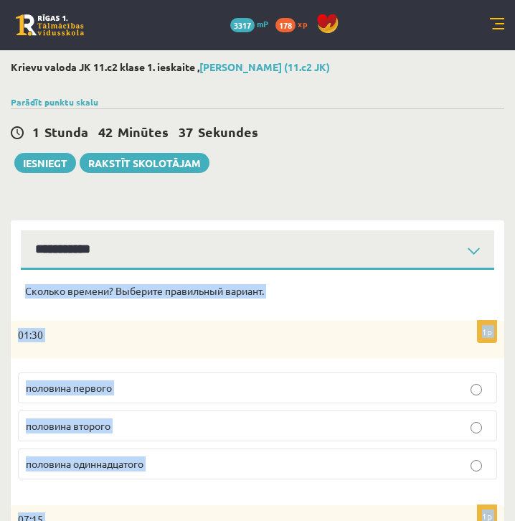
scroll to position [0, 0]
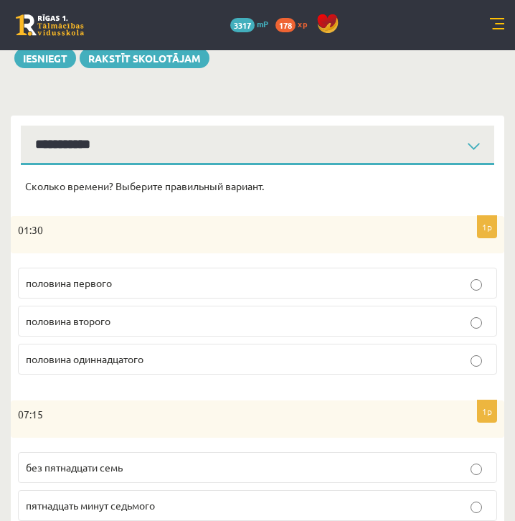
scroll to position [105, 0]
click at [154, 319] on p "половина второго" at bounding box center [258, 321] width 464 height 15
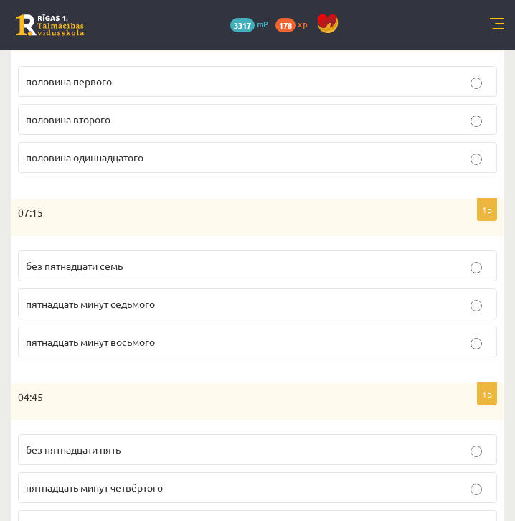
scroll to position [306, 0]
click at [172, 343] on p "пятнадцать минут восьмого" at bounding box center [258, 342] width 464 height 15
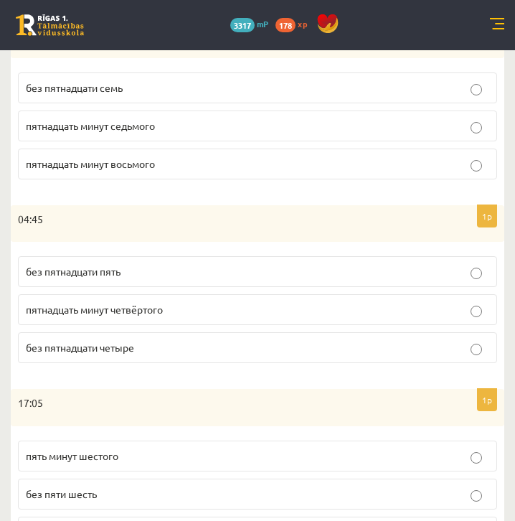
scroll to position [506, 0]
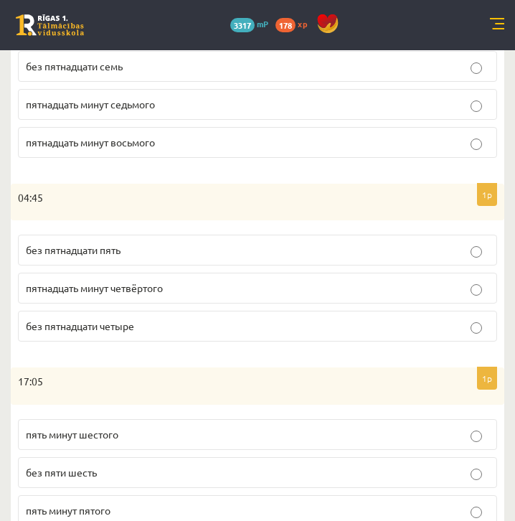
click at [176, 245] on p "без пятнадцати пять" at bounding box center [258, 250] width 464 height 15
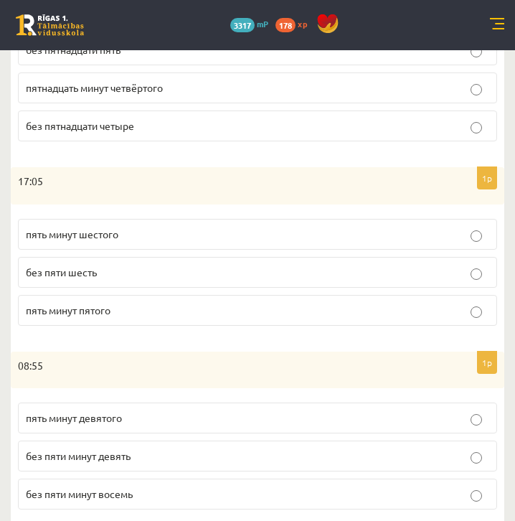
scroll to position [727, 0]
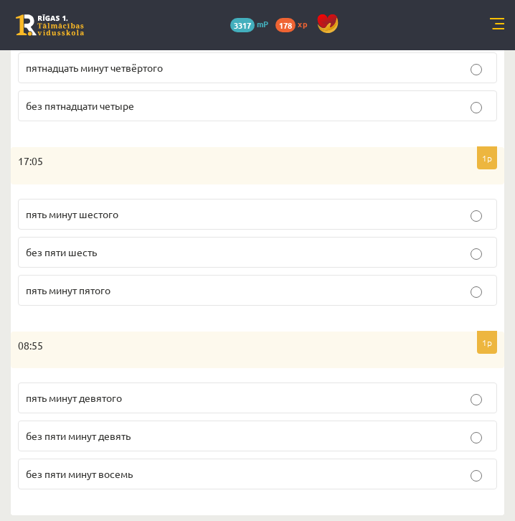
click at [129, 207] on p "пять минут шестого" at bounding box center [258, 214] width 464 height 15
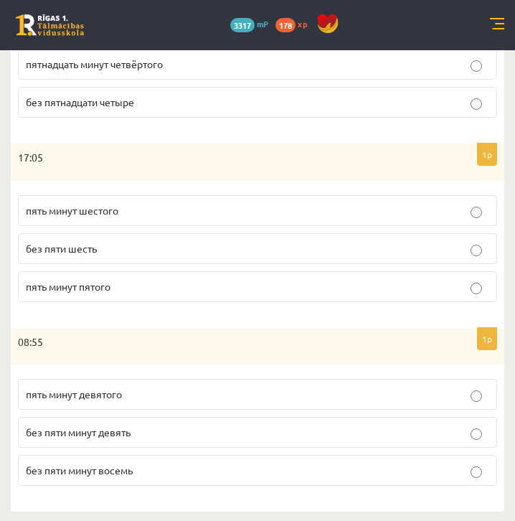
scroll to position [729, 0]
click at [154, 431] on p "без пяти минут девять" at bounding box center [258, 433] width 464 height 15
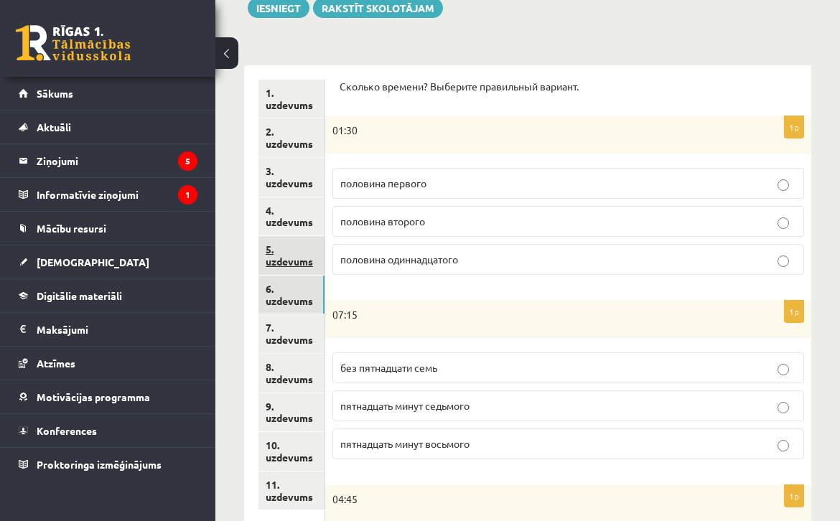
scroll to position [179, 0]
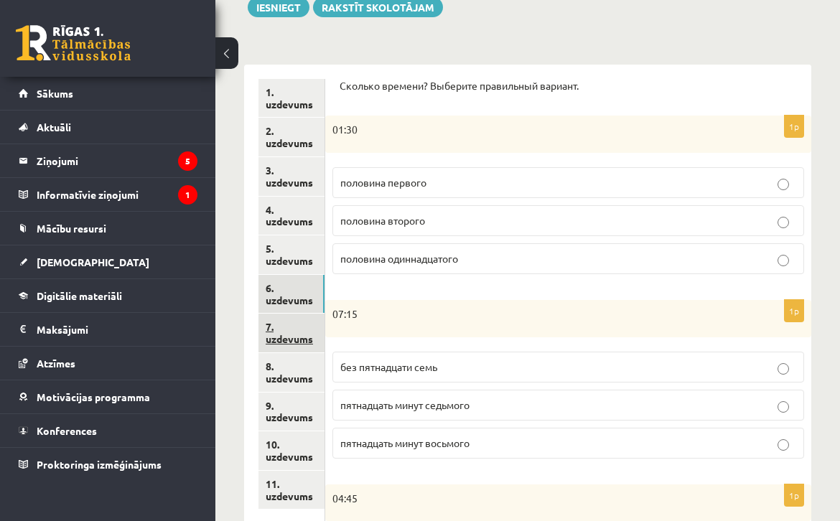
click at [281, 329] on link "7. uzdevums" at bounding box center [291, 333] width 66 height 39
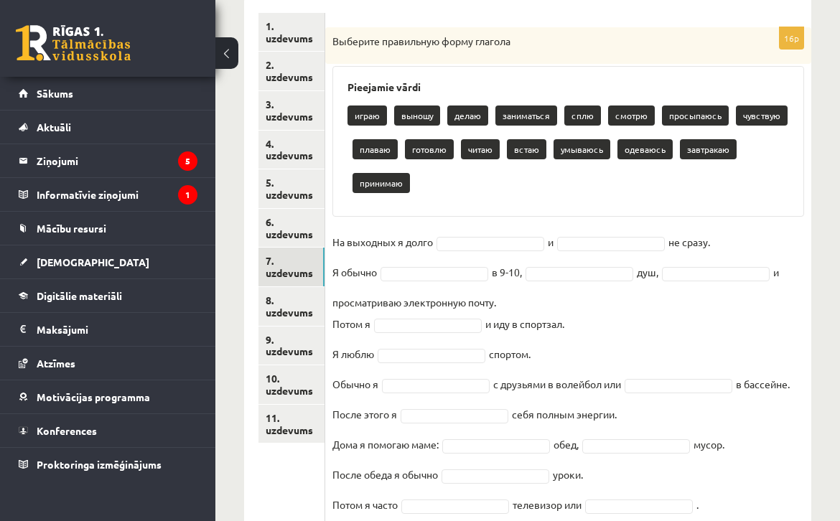
scroll to position [327, 0]
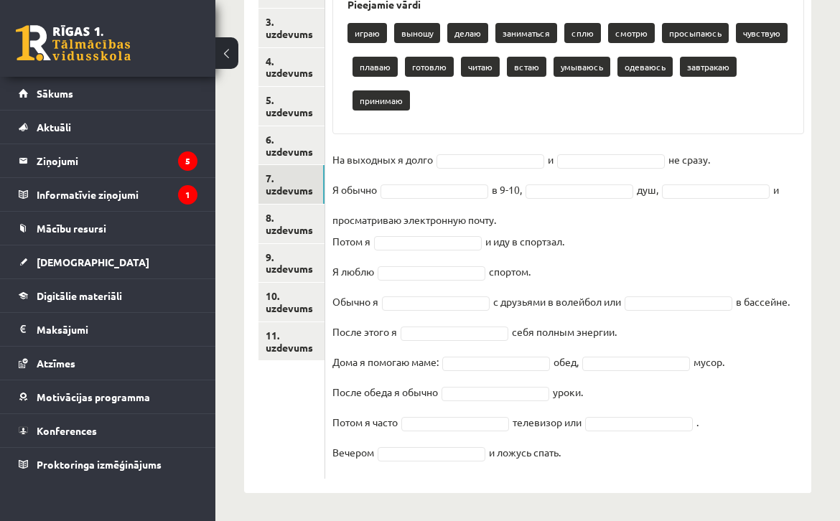
drag, startPoint x: 332, startPoint y: 66, endPoint x: 646, endPoint y: 447, distance: 493.7
click at [646, 447] on div "16p Выберите правильную форму глагола Pieejamie vārdi играю выношу делаю занима…" at bounding box center [568, 212] width 486 height 534
copy div "Выберите правильную форму глагола Pieejamie vārdi играю выношу делаю заниматься…"
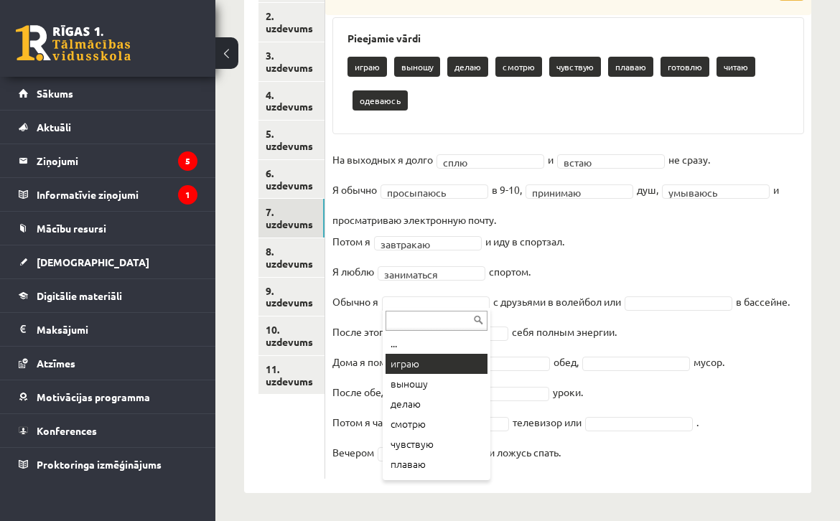
scroll to position [260, 0]
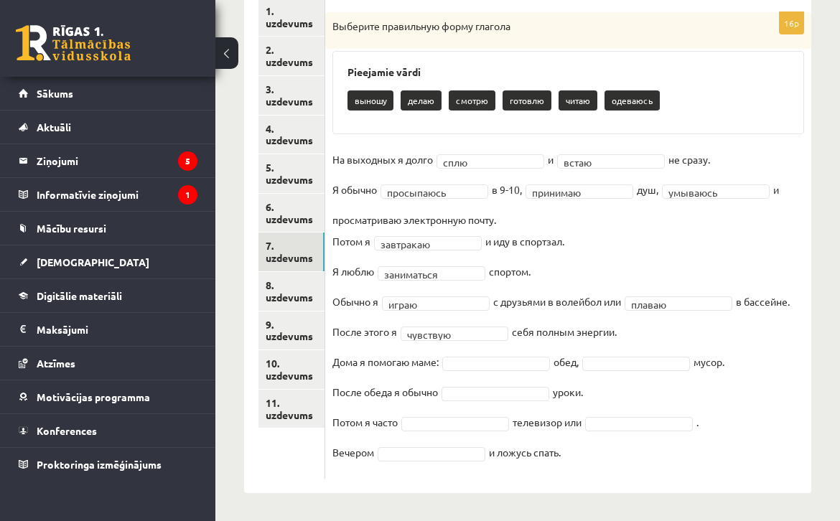
click at [516, 369] on fieldset "**********" at bounding box center [568, 310] width 472 height 323
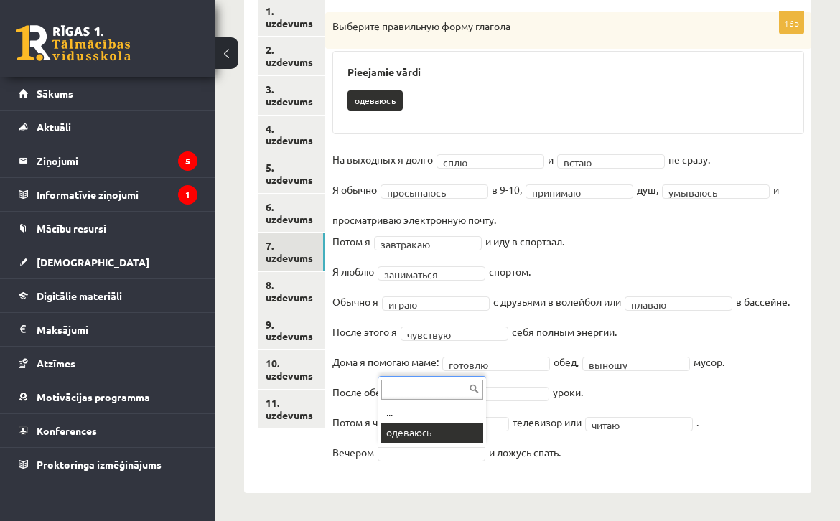
scroll to position [226, 0]
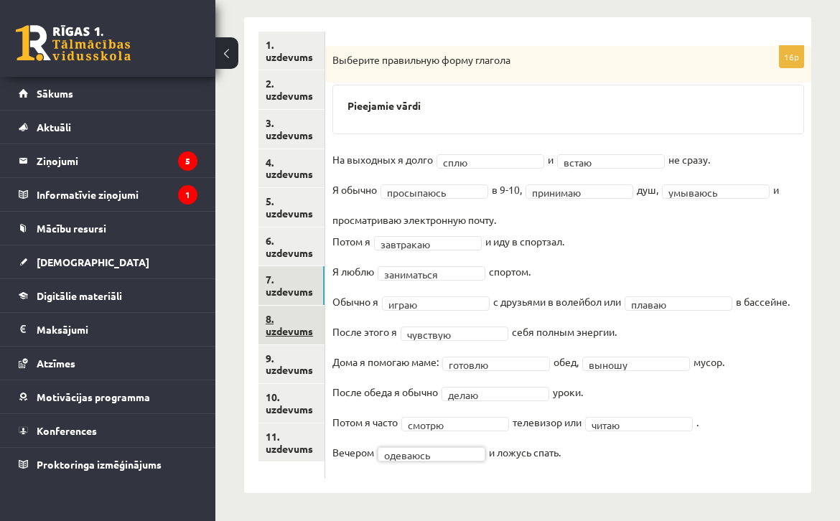
click at [289, 334] on link "8. uzdevums" at bounding box center [291, 325] width 66 height 39
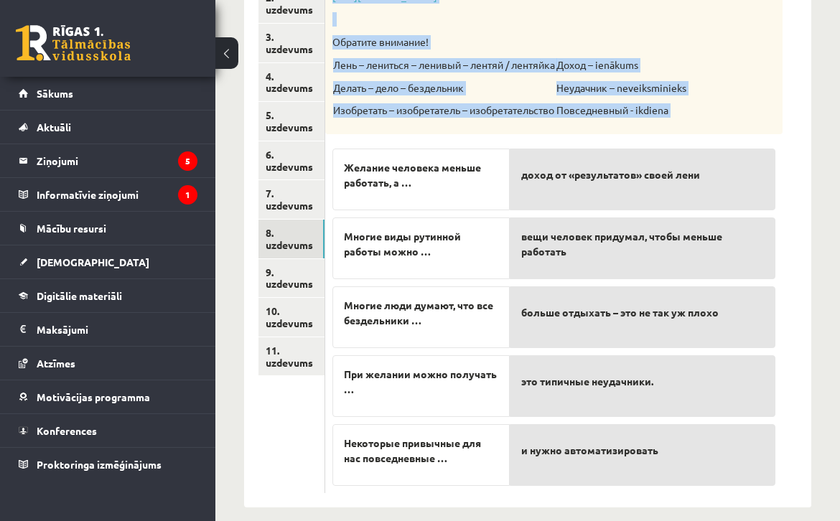
scroll to position [325, 0]
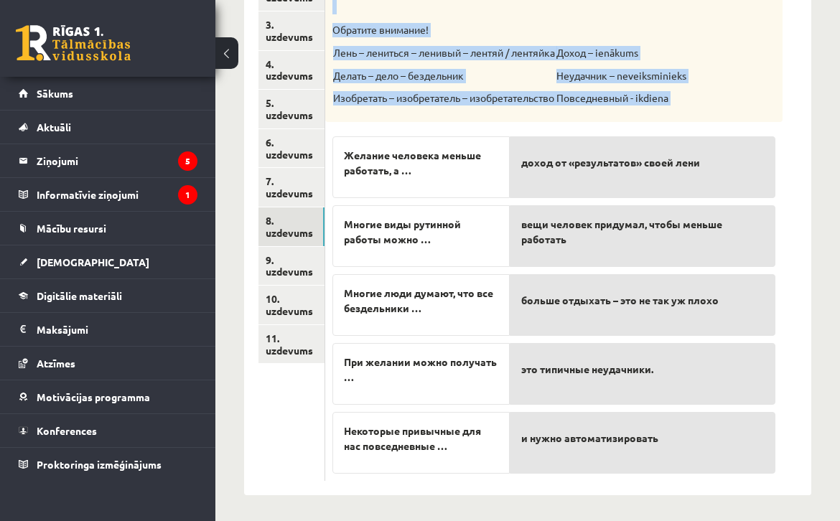
drag, startPoint x: 335, startPoint y: 60, endPoint x: 676, endPoint y: 473, distance: 535.5
click at [676, 473] on div "5p Прослушайте текст и соедините начало и конец предложений. https://www.zvaigz…" at bounding box center [553, 214] width 457 height 533
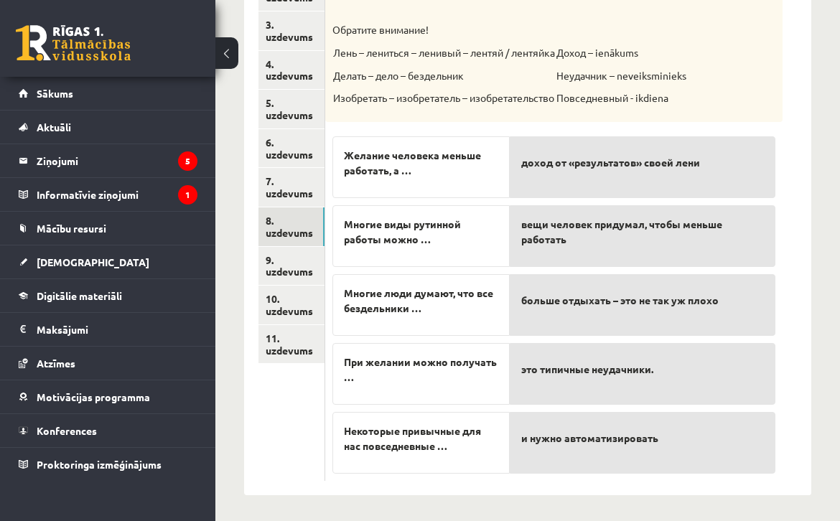
click at [676, 467] on div "и нужно автоматизировать" at bounding box center [643, 443] width 266 height 62
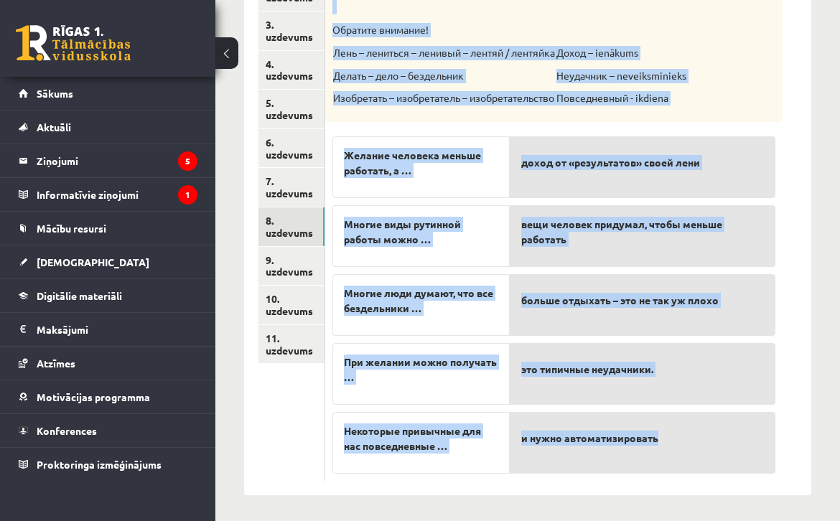
drag, startPoint x: 335, startPoint y: 131, endPoint x: 706, endPoint y: 451, distance: 490.8
click at [706, 451] on div "5p Прослушайте текст и соедините начало и конец предложений. https://www.zvaigz…" at bounding box center [553, 214] width 457 height 533
copy div "Прослушайте текст и соедините начало и конец предложений. https://www.zvaigzne.…"
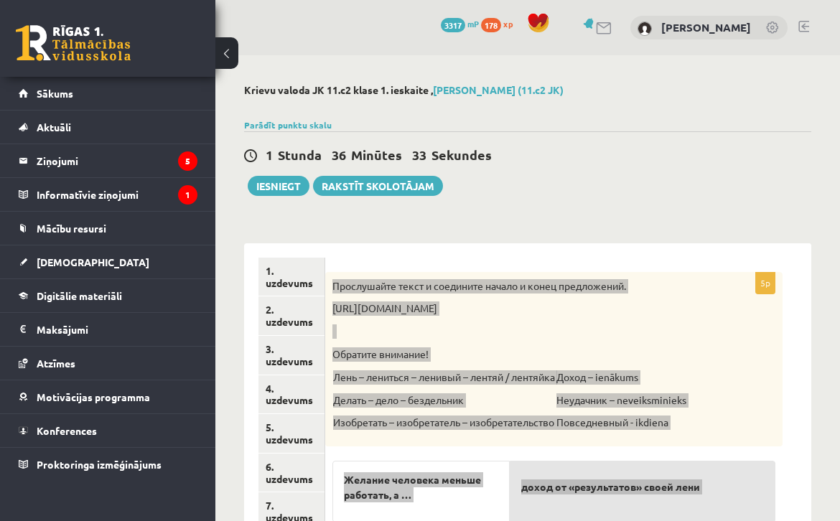
scroll to position [0, 0]
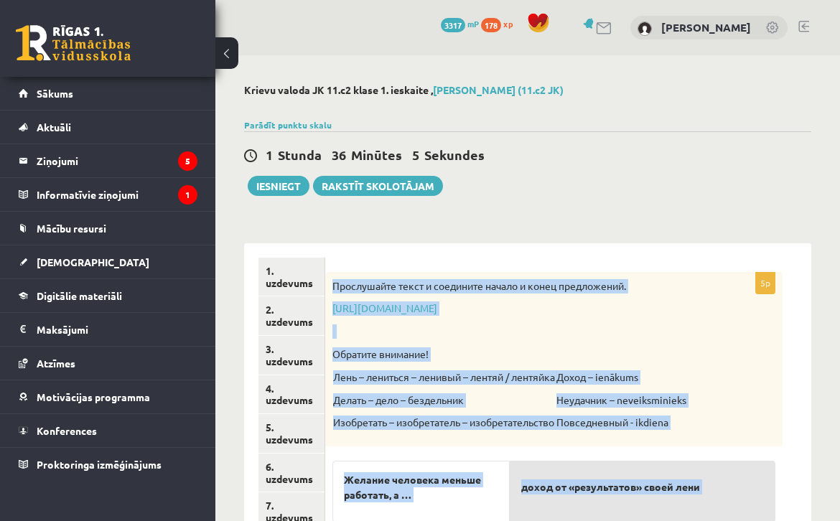
click at [711, 330] on div "Прослушайте текст и соедините начало и конец предложений. https://www.zvaigzne.…" at bounding box center [553, 359] width 457 height 174
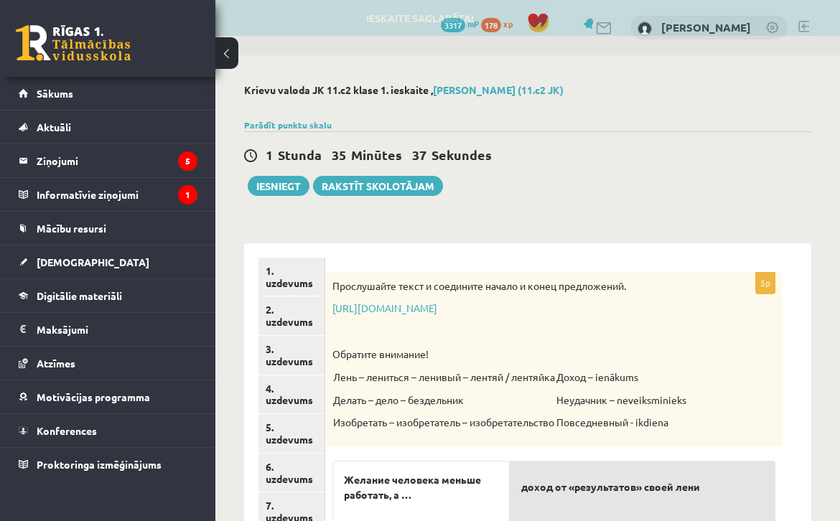
drag, startPoint x: 531, startPoint y: 309, endPoint x: 843, endPoint y: 305, distance: 312.3
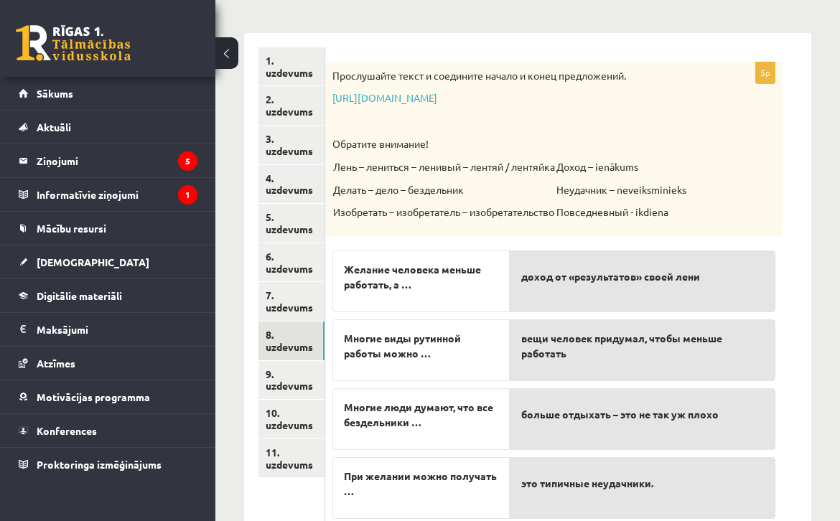
scroll to position [213, 0]
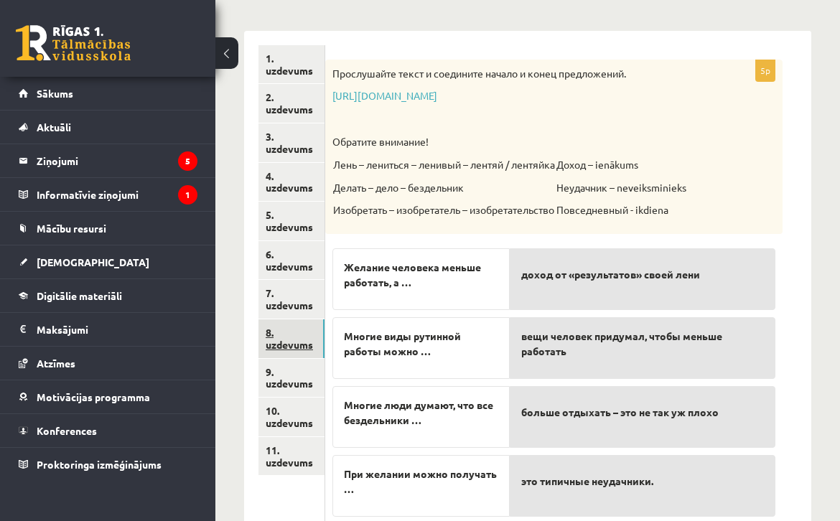
click at [299, 347] on link "8. uzdevums" at bounding box center [291, 338] width 66 height 39
click at [299, 373] on link "9. uzdevums" at bounding box center [291, 378] width 66 height 39
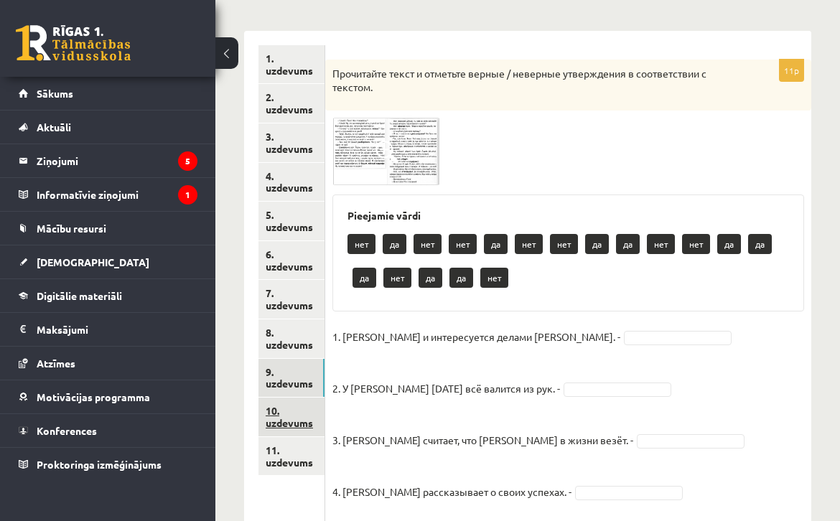
click at [297, 398] on link "10. uzdevums" at bounding box center [291, 417] width 66 height 39
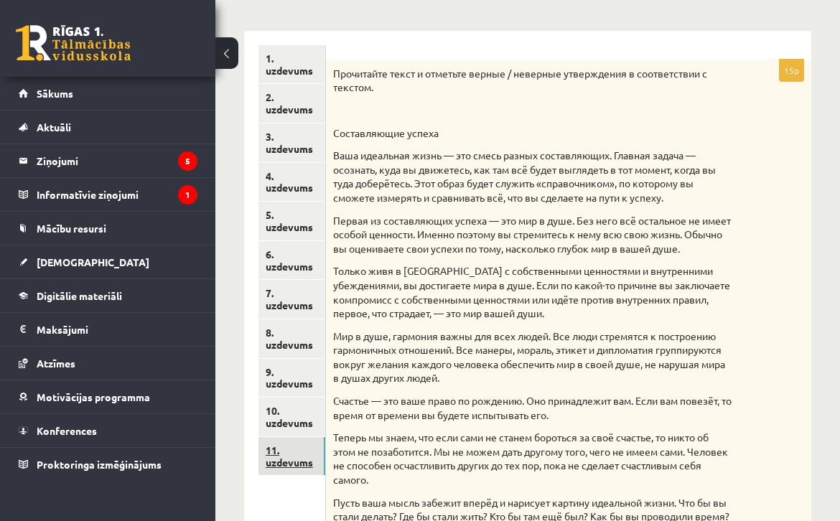
click at [299, 442] on link "11. uzdevums" at bounding box center [291, 456] width 67 height 39
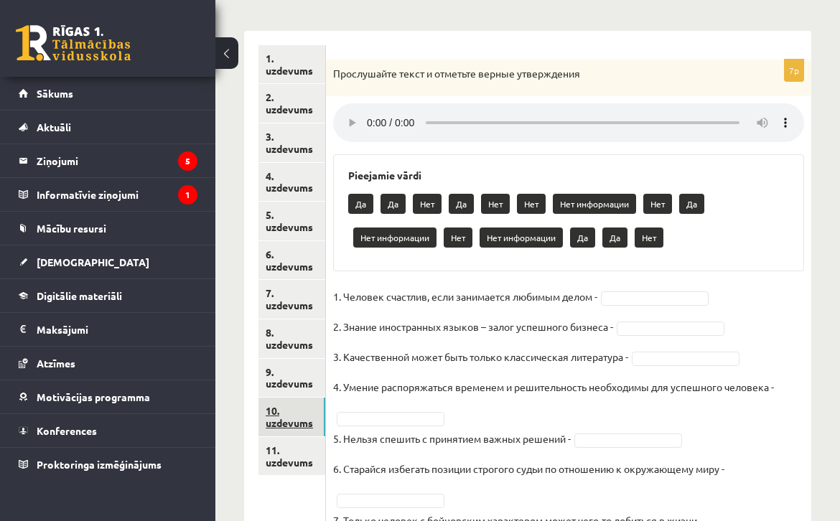
click at [306, 398] on link "10. uzdevums" at bounding box center [291, 417] width 67 height 39
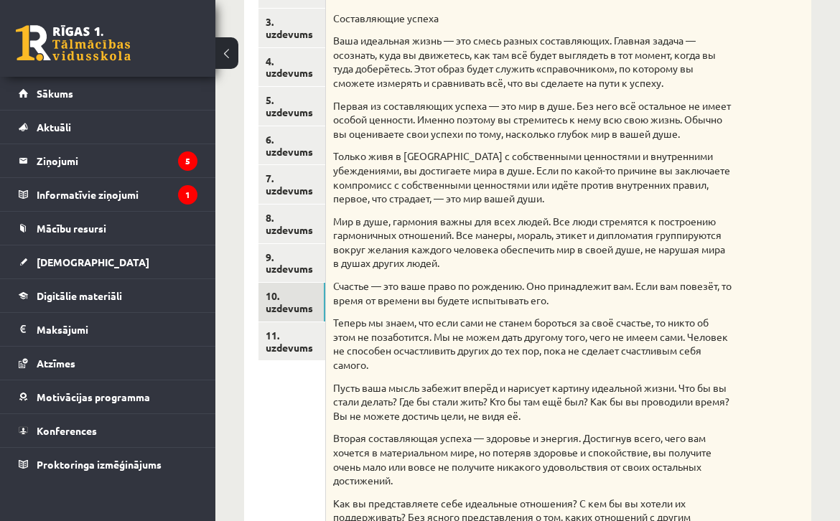
scroll to position [276, 0]
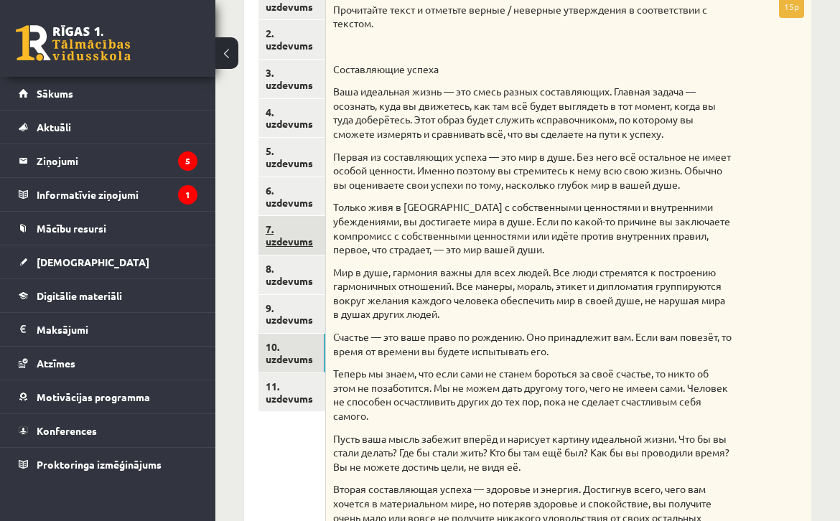
click at [284, 241] on link "7. uzdevums" at bounding box center [291, 235] width 67 height 39
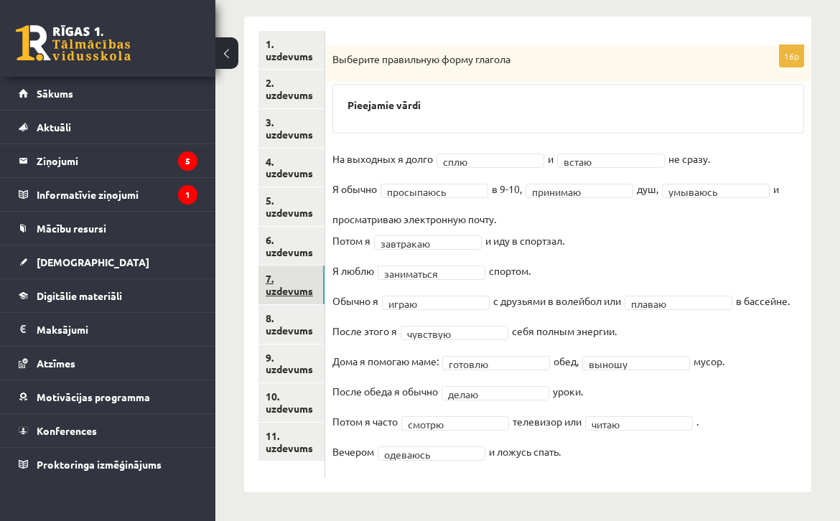
scroll to position [226, 0]
click at [303, 330] on link "8. uzdevums" at bounding box center [291, 325] width 66 height 39
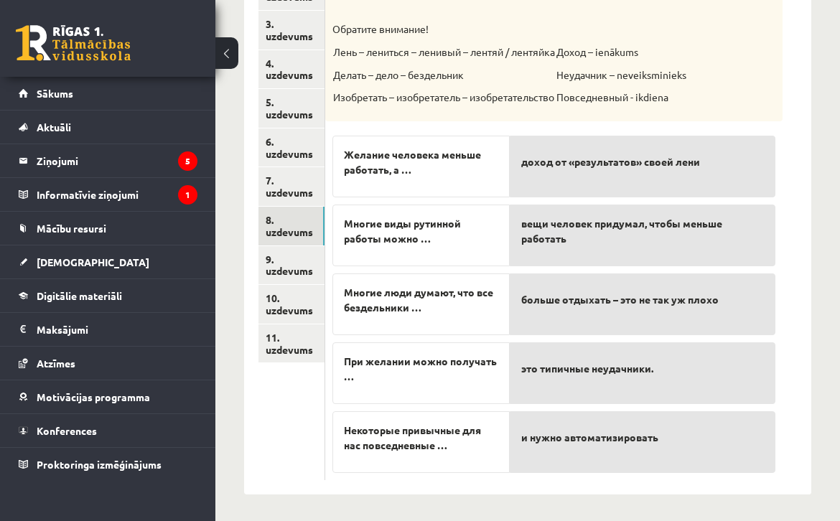
scroll to position [325, 0]
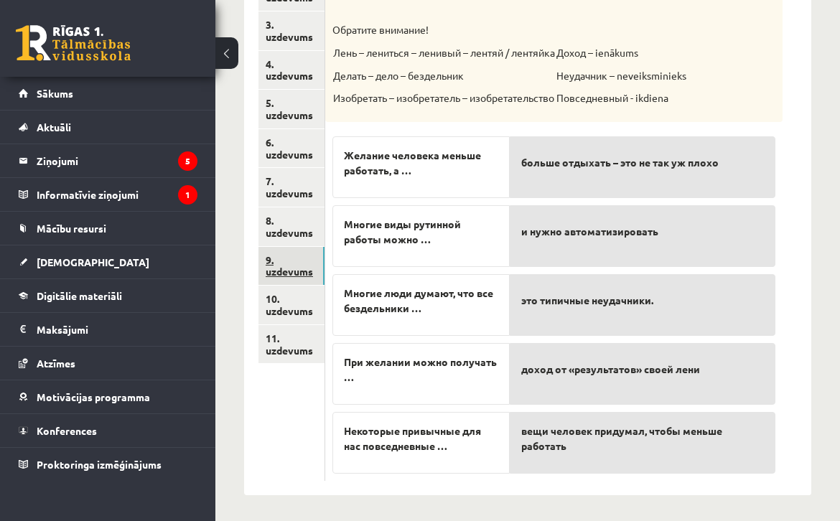
click at [289, 262] on link "9. uzdevums" at bounding box center [291, 266] width 66 height 39
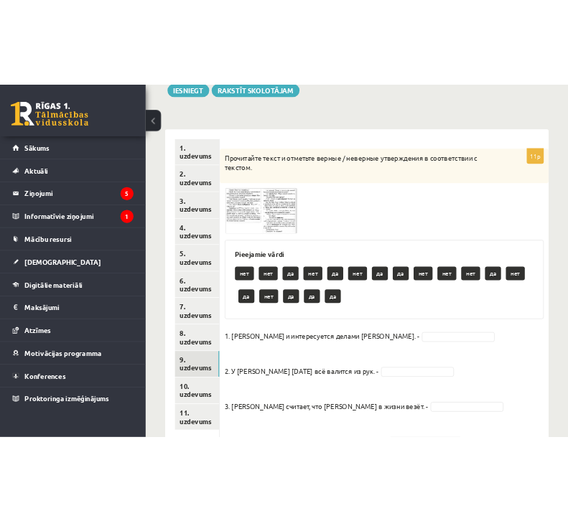
scroll to position [180, 0]
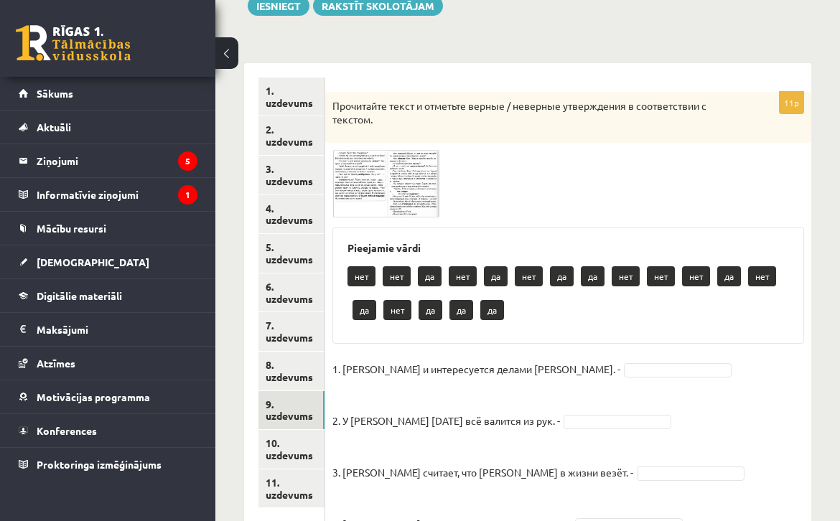
click at [384, 193] on span at bounding box center [386, 184] width 23 height 23
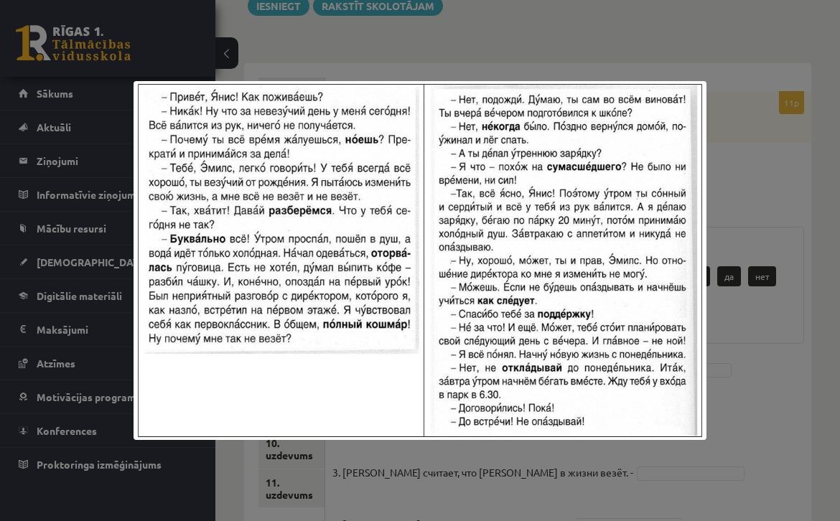
click at [809, 315] on div at bounding box center [420, 260] width 840 height 521
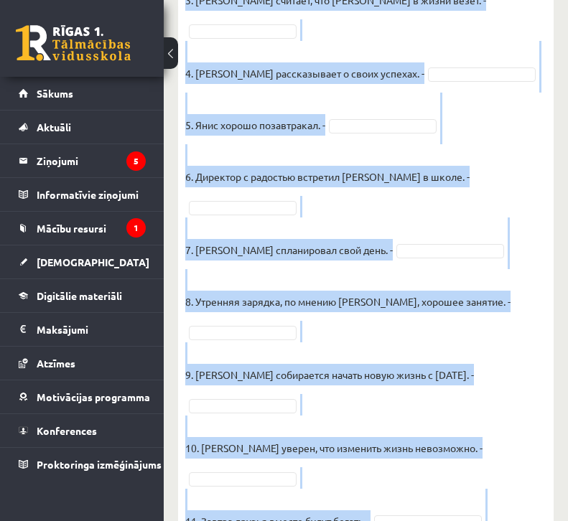
scroll to position [734, 0]
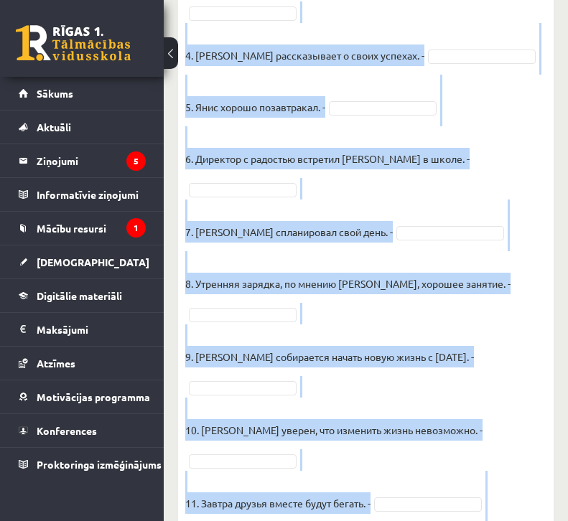
drag, startPoint x: 184, startPoint y: 65, endPoint x: 460, endPoint y: 459, distance: 481.4
click at [460, 459] on div "11p Прочитайте текст и отметьте верные / неверные утверждения в соответствии с …" at bounding box center [365, 65] width 375 height 971
click at [549, 373] on div "11p Прочитайте текст и отметьте верные / неверные утверждения в соответствии с …" at bounding box center [365, 65] width 375 height 971
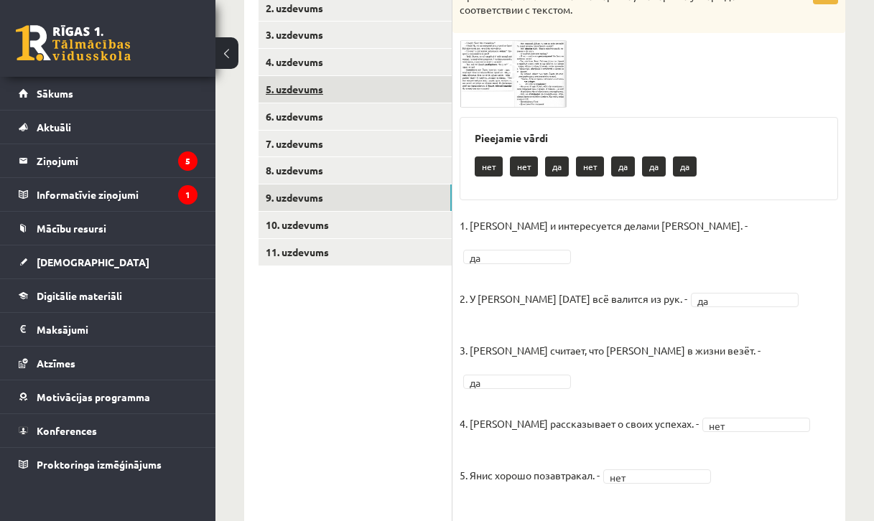
scroll to position [296, 0]
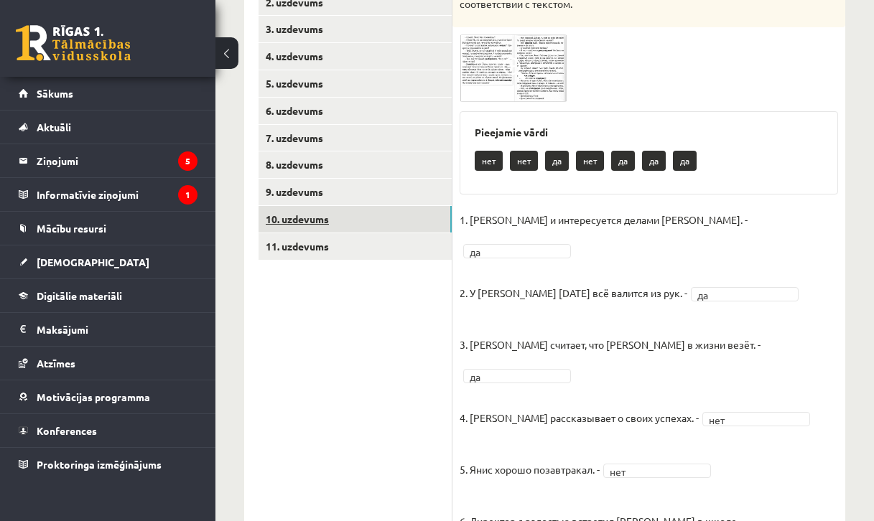
click at [318, 211] on link "10. uzdevums" at bounding box center [354, 219] width 193 height 27
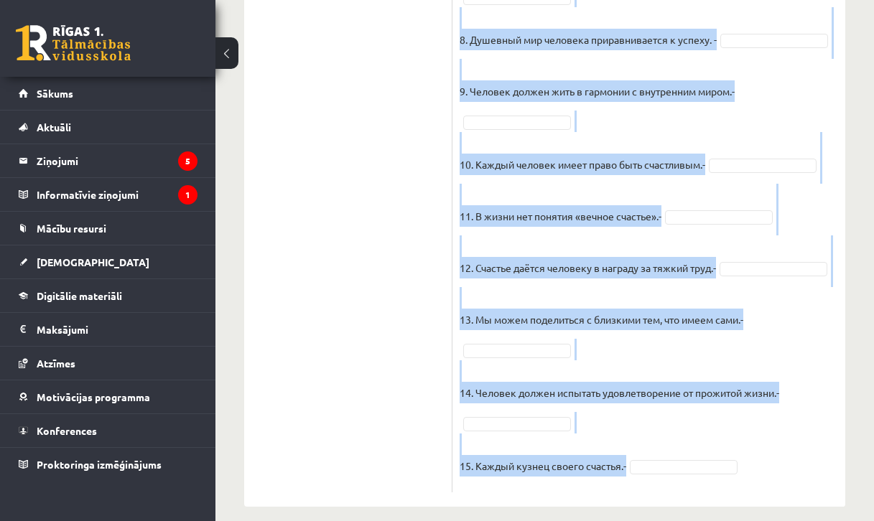
scroll to position [1684, 0]
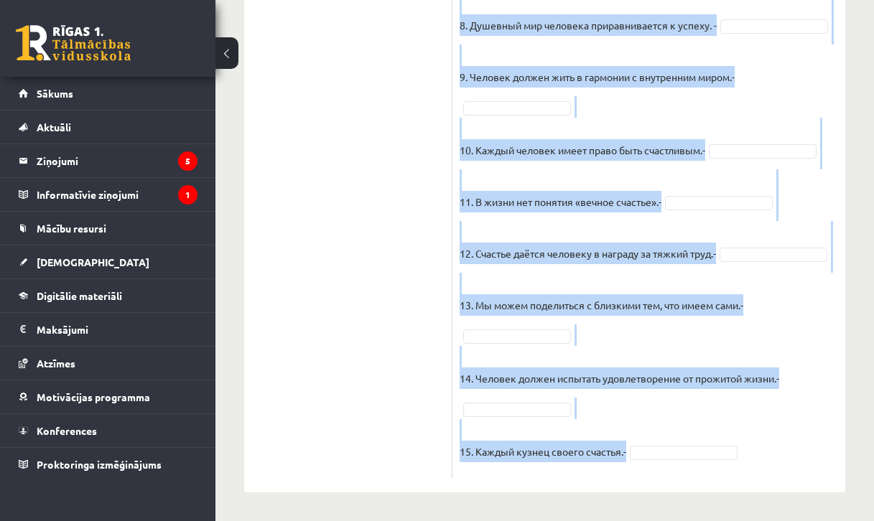
drag, startPoint x: 459, startPoint y: 283, endPoint x: 713, endPoint y: 472, distance: 316.6
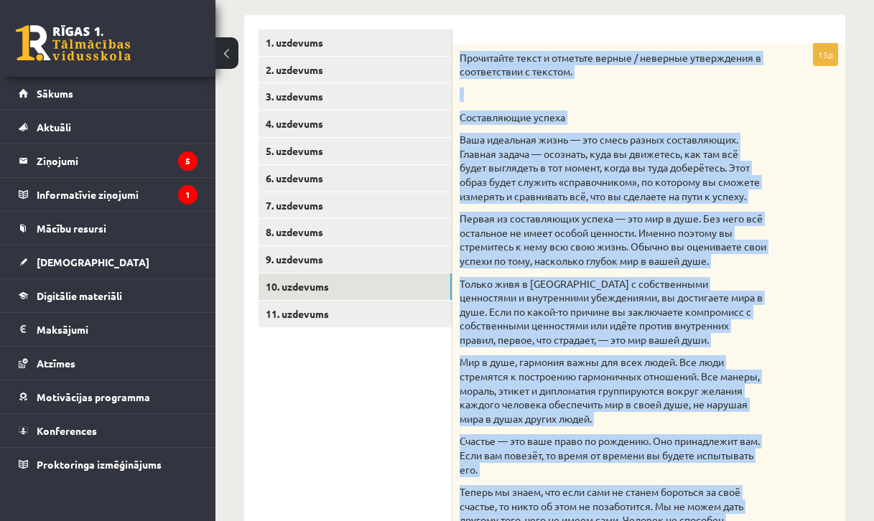
scroll to position [225, 0]
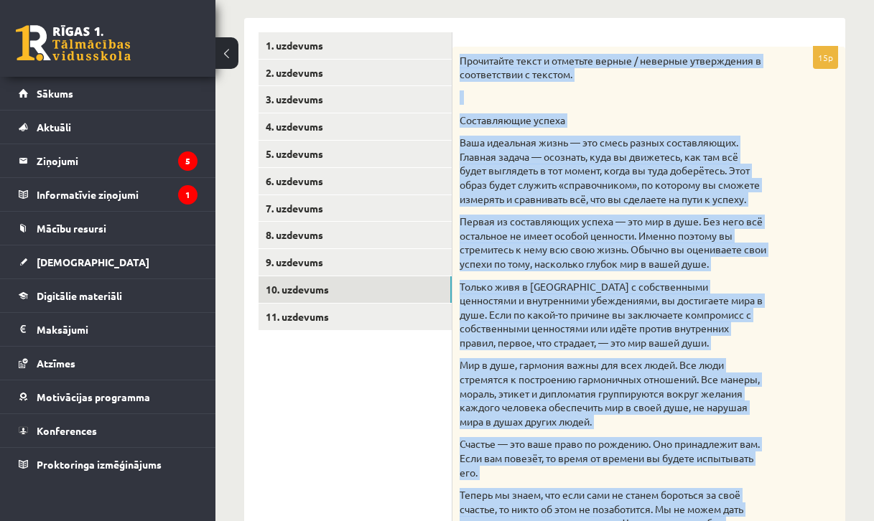
click at [582, 297] on p "Только живя в гармонии с собственными ценностями и внутренними убеждениями, вы …" at bounding box center [612, 315] width 307 height 70
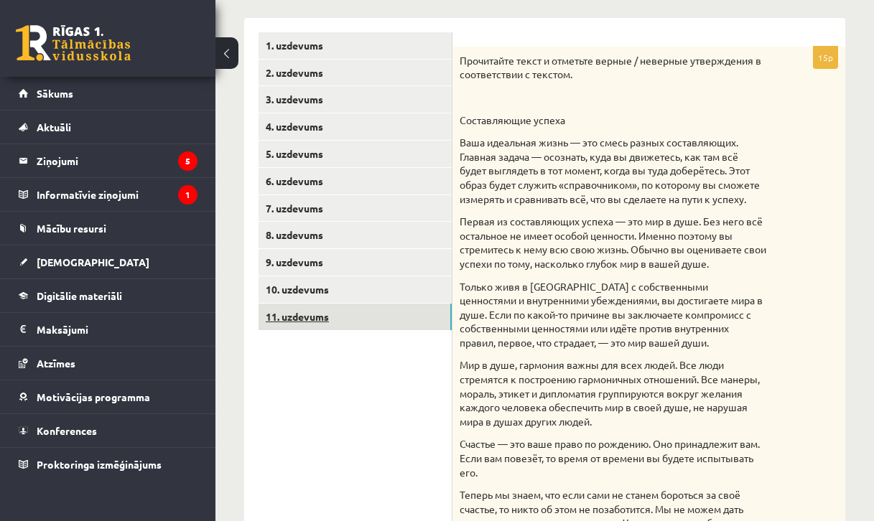
click at [355, 305] on link "11. uzdevums" at bounding box center [354, 317] width 193 height 27
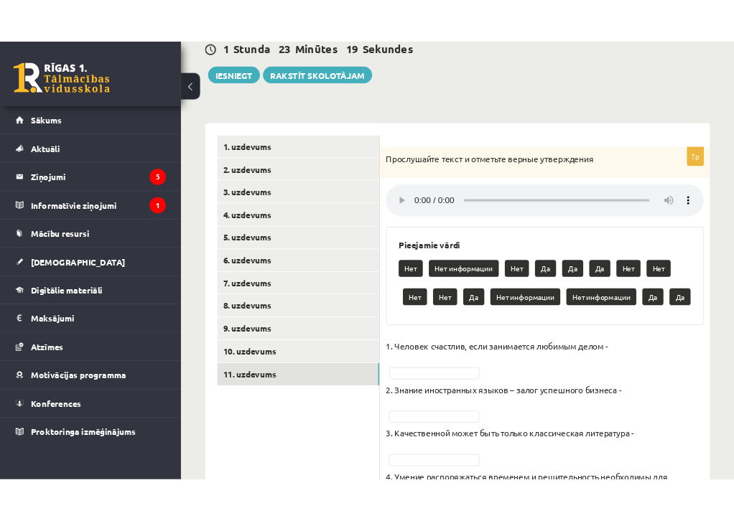
scroll to position [141, 0]
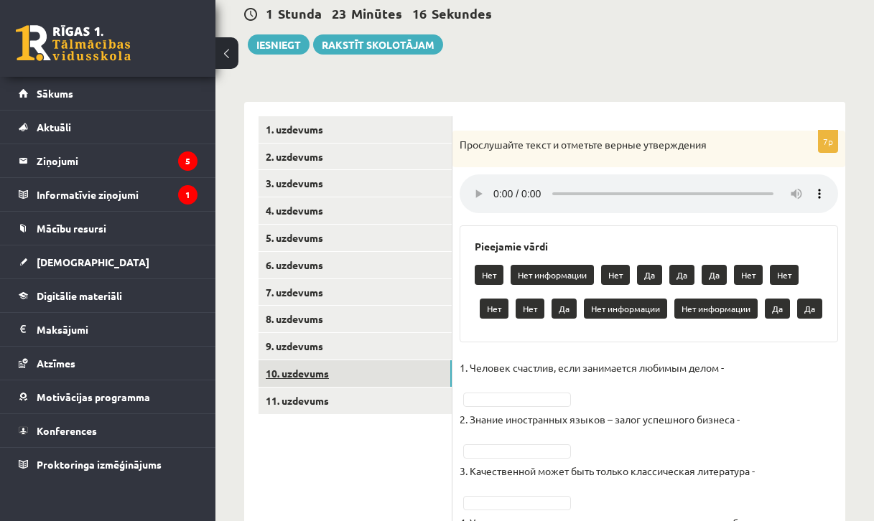
click at [354, 370] on link "10. uzdevums" at bounding box center [354, 373] width 193 height 27
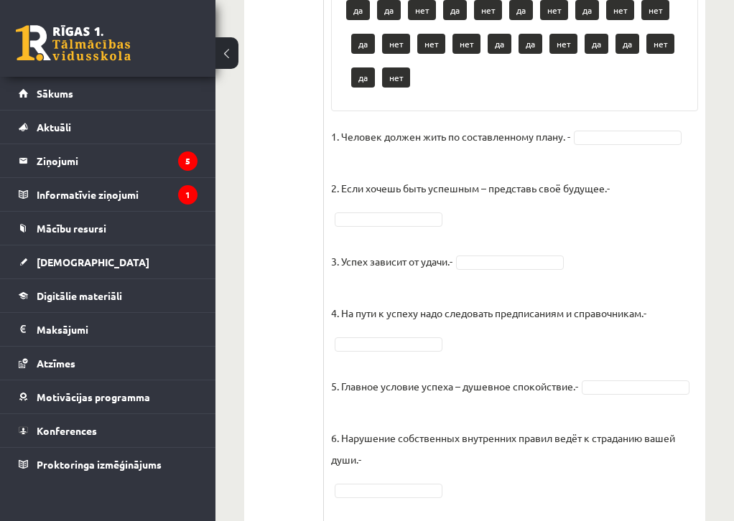
scroll to position [1140, 0]
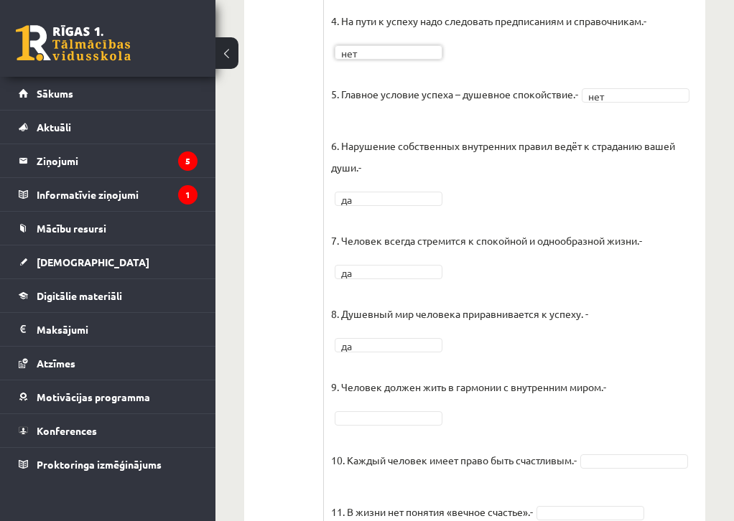
scroll to position [1404, 0]
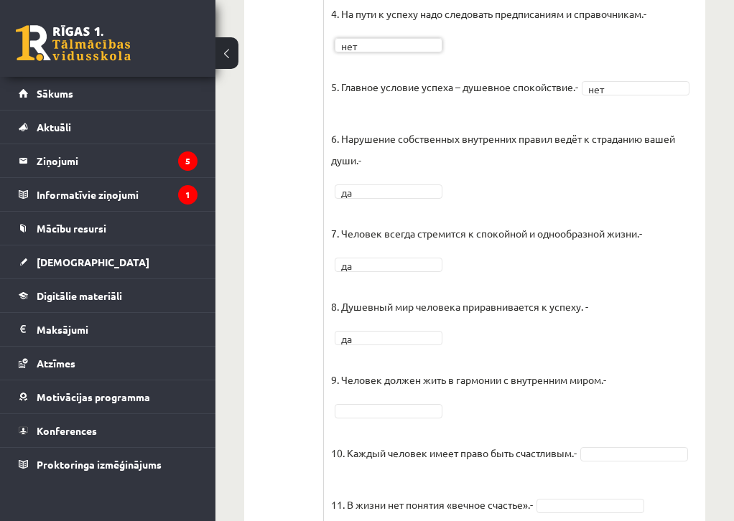
click at [416, 263] on fieldset "1. Человек должен жить по составленному плану. - нет *** 2. Если хочешь быть ус…" at bounding box center [514, 310] width 367 height 969
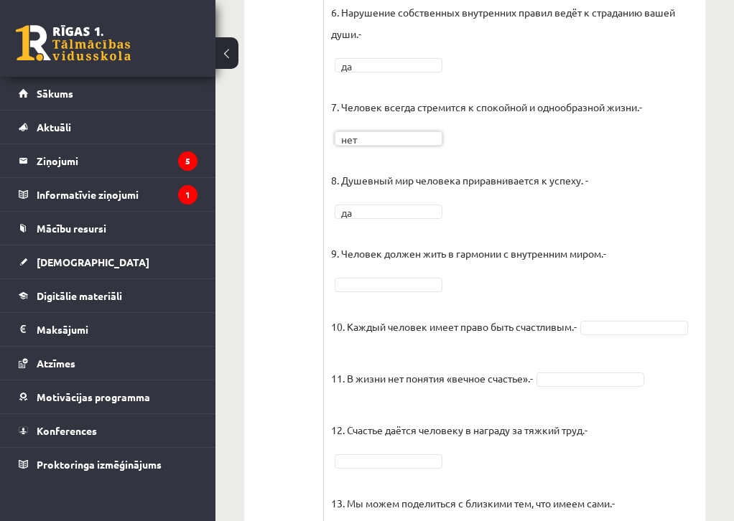
scroll to position [1546, 0]
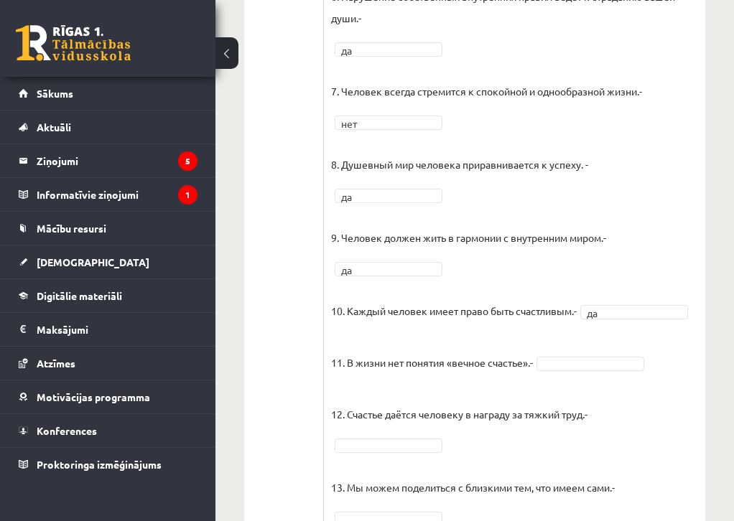
click at [570, 347] on fieldset "1. Человек должен жить по составленному плану. - нет *** 2. Если хочешь быть ус…" at bounding box center [514, 168] width 367 height 969
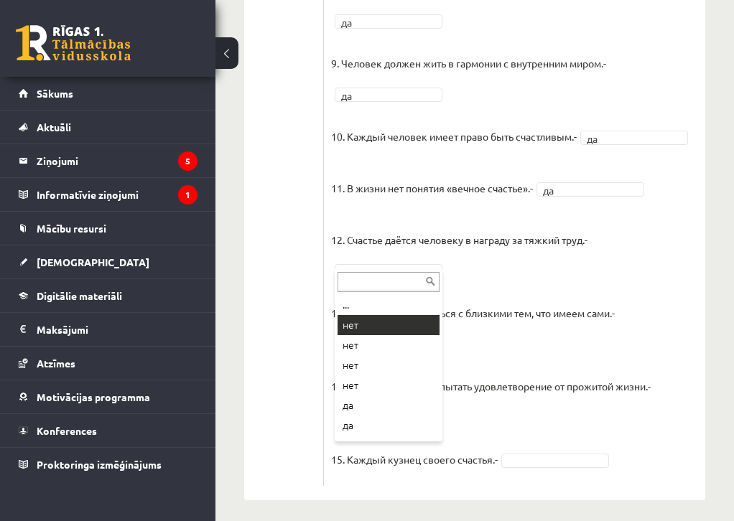
scroll to position [1686, 0]
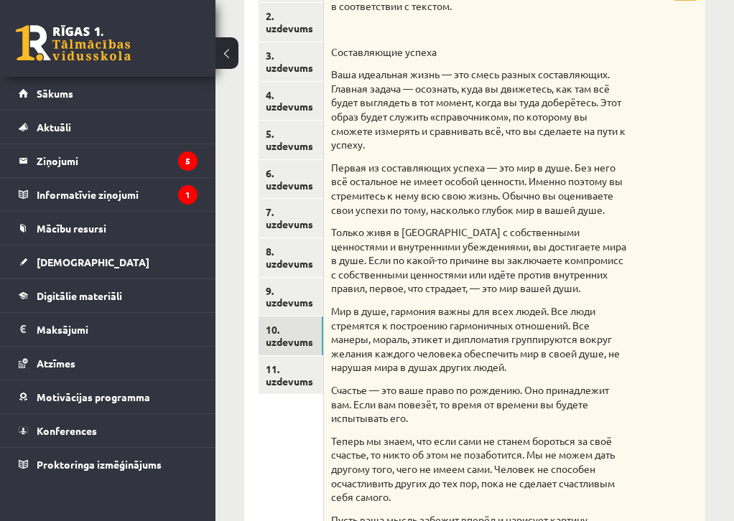
scroll to position [299, 0]
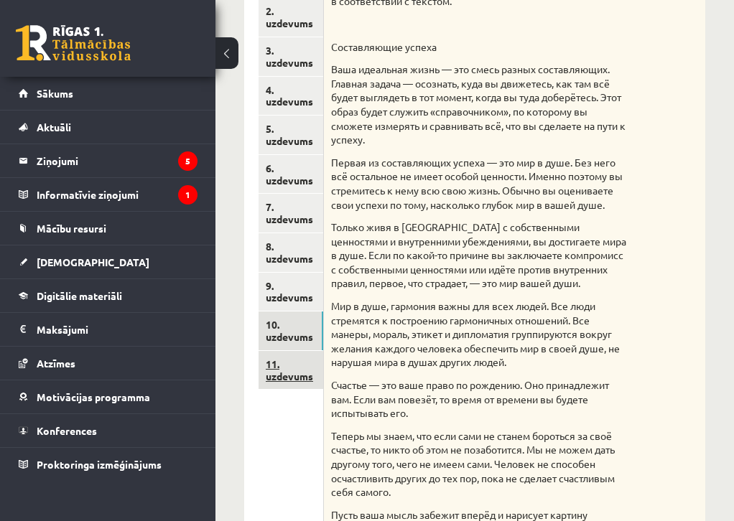
click at [297, 370] on link "11. uzdevums" at bounding box center [290, 370] width 65 height 39
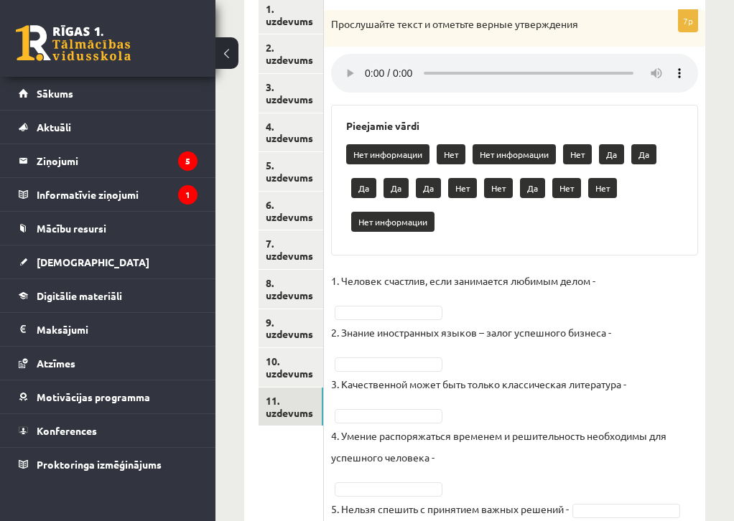
scroll to position [254, 0]
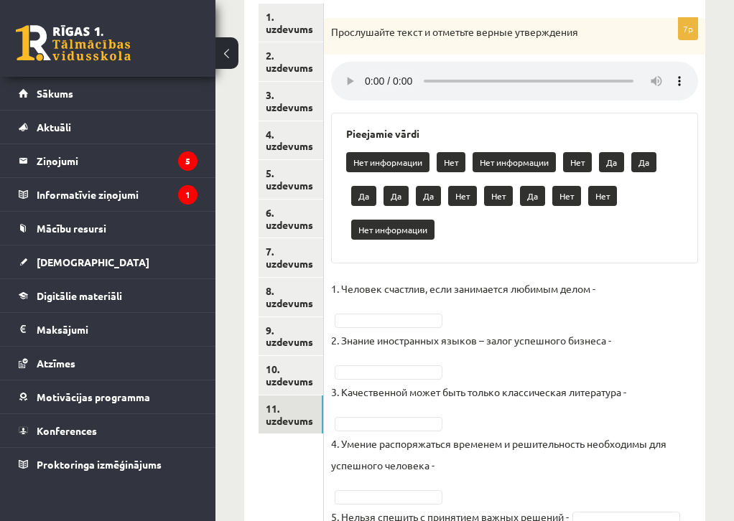
click at [367, 75] on audio at bounding box center [514, 81] width 367 height 39
click at [390, 67] on audio at bounding box center [514, 81] width 367 height 39
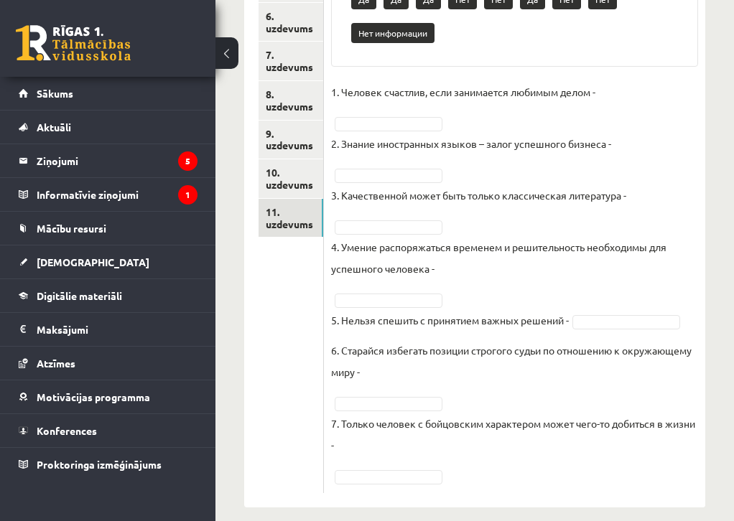
scroll to position [449, 0]
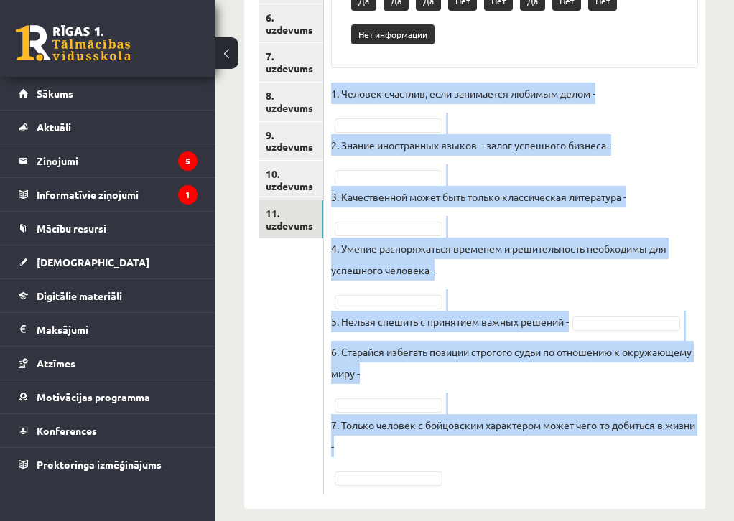
drag, startPoint x: 331, startPoint y: 72, endPoint x: 592, endPoint y: 444, distance: 455.1
click at [592, 444] on fieldset "1. Человек счастлив, если занимается любимым делом - 2. Знание иностранных язык…" at bounding box center [514, 285] width 367 height 405
drag, startPoint x: 345, startPoint y: 104, endPoint x: 540, endPoint y: 522, distance: 461.2
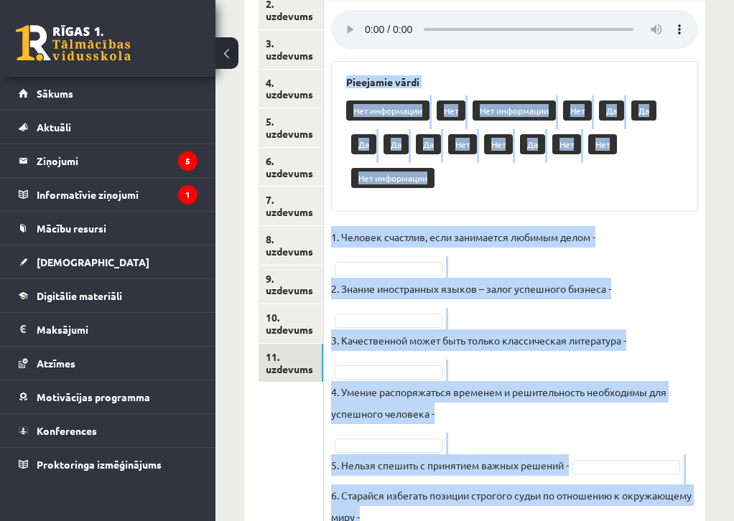
scroll to position [307, 0]
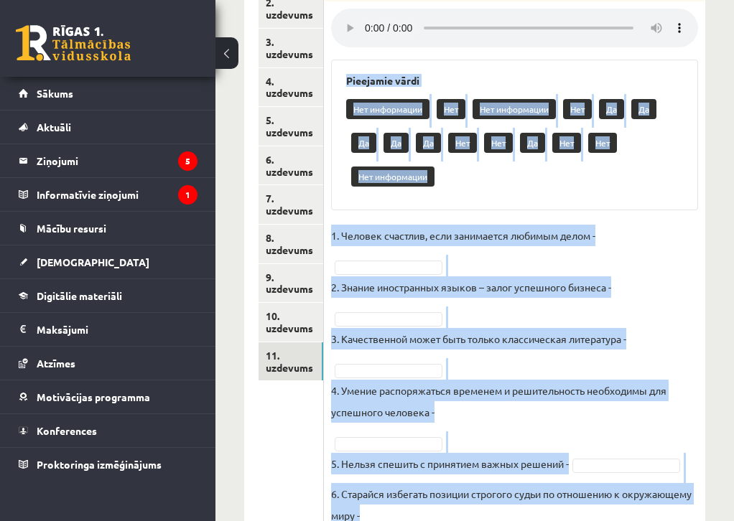
click at [577, 276] on p "2. Знание иностранных языков – залог успешного бизнеса -" at bounding box center [471, 287] width 280 height 22
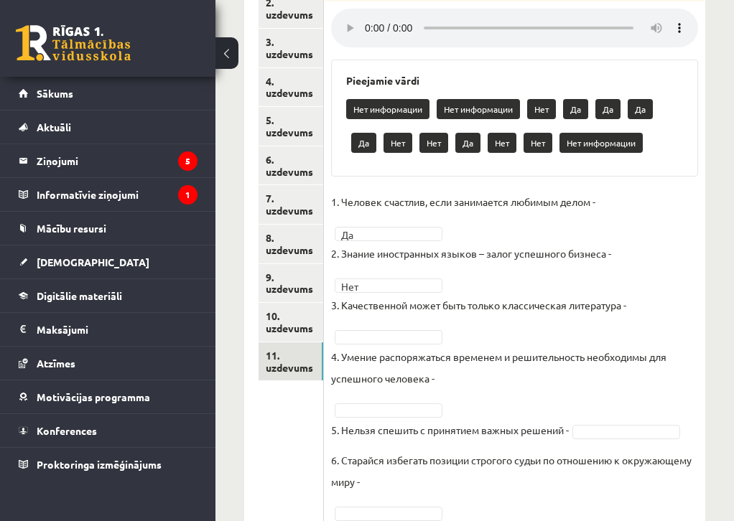
click at [396, 328] on fieldset "1. Человек счастлив, если занимается любимым делом - Да ** 2. Знание иностранны…" at bounding box center [514, 393] width 367 height 405
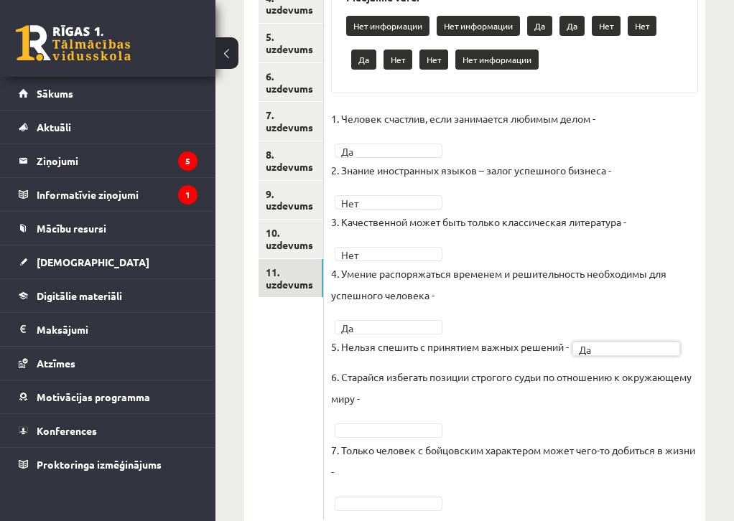
scroll to position [393, 0]
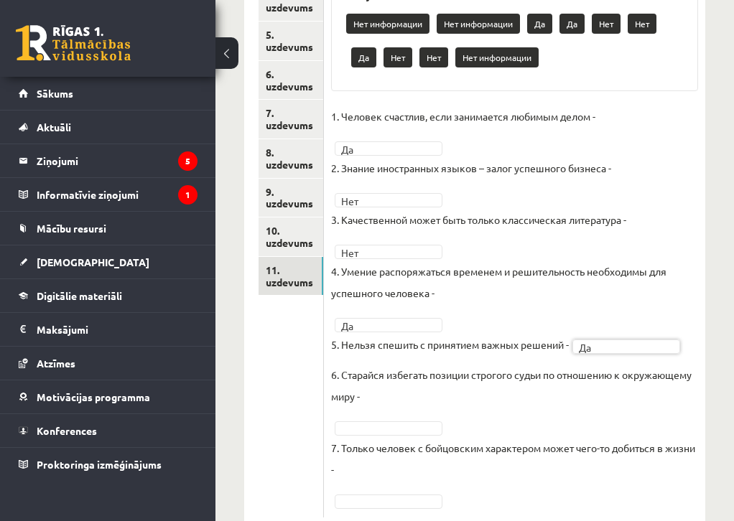
click at [419, 437] on p "7. Только человек с бойцовским характером может чего-то добиться в жизни -" at bounding box center [514, 458] width 367 height 43
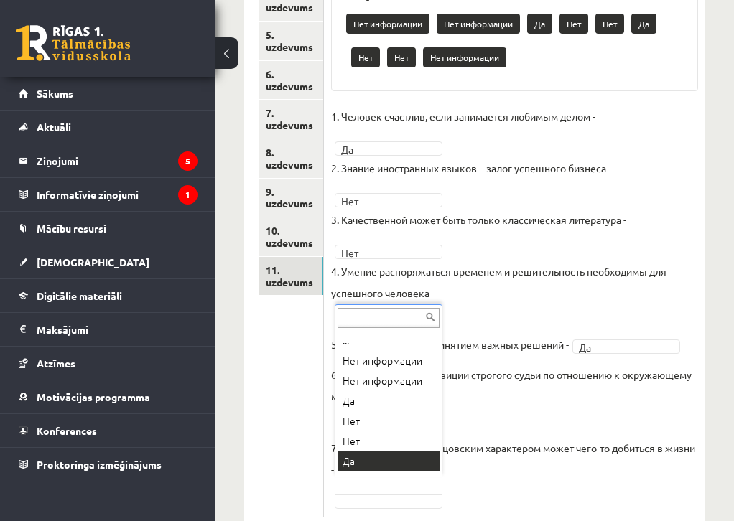
scroll to position [17, 0]
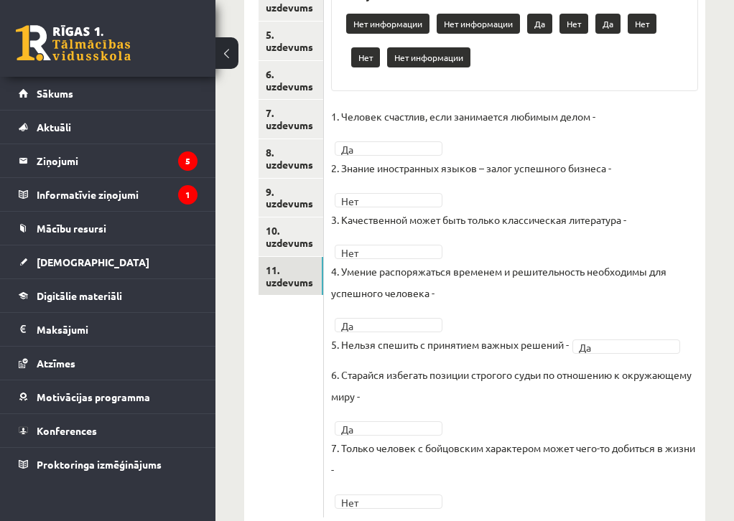
click at [408, 498] on div "7p Прослушайте текст и отметьте верные утверждения Pieejamie vārdi Нет информац…" at bounding box center [514, 198] width 381 height 638
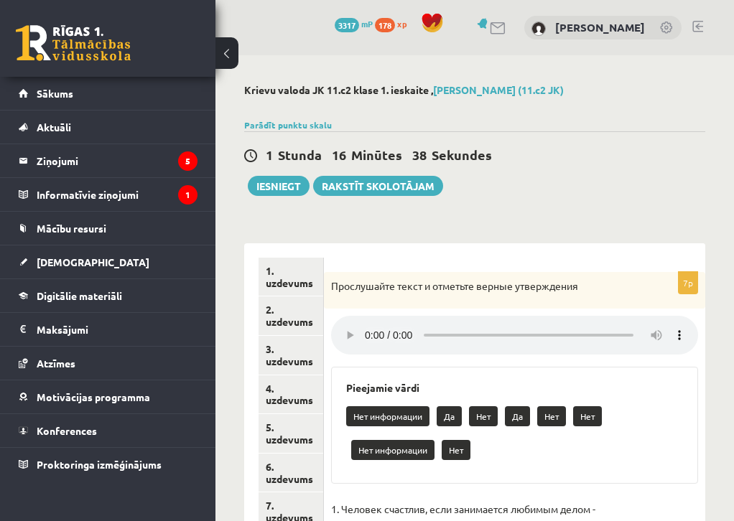
scroll to position [0, 0]
click at [271, 191] on button "Iesniegt" at bounding box center [279, 186] width 62 height 20
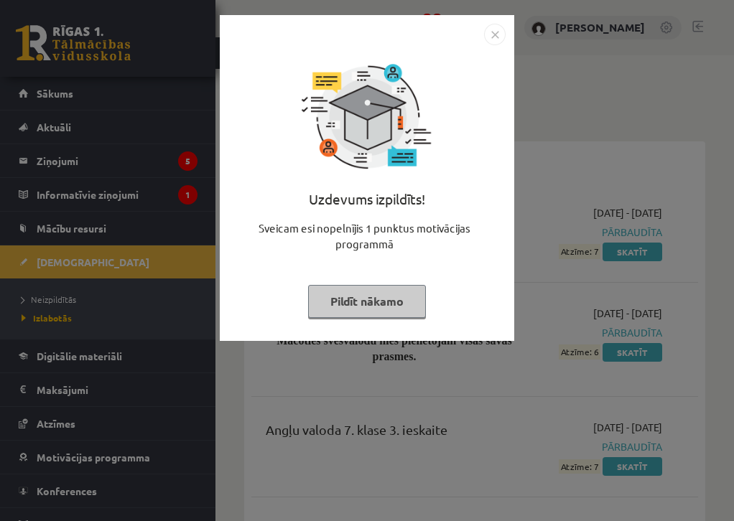
click at [495, 37] on img "Close" at bounding box center [495, 35] width 22 height 22
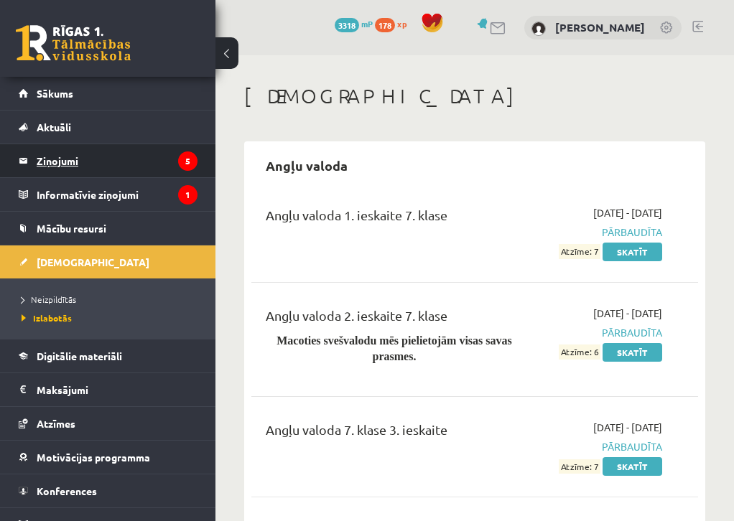
click at [157, 154] on legend "Ziņojumi 5" at bounding box center [117, 160] width 161 height 33
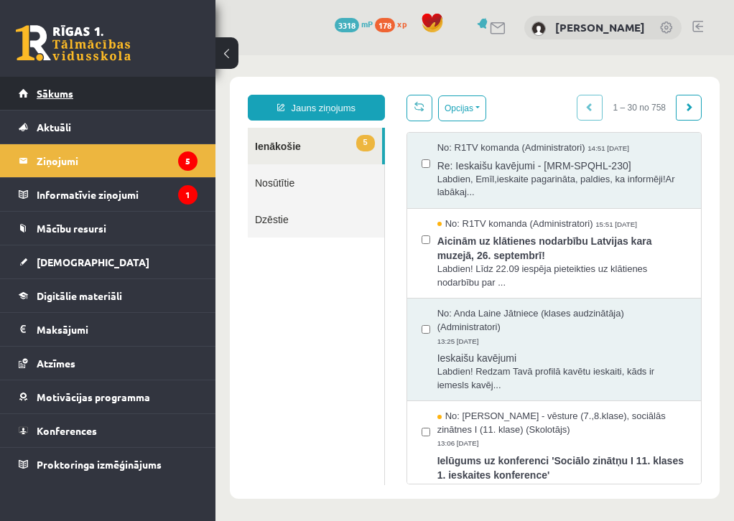
click at [102, 90] on link "Sākums" at bounding box center [108, 93] width 179 height 33
